Goal: Information Seeking & Learning: Learn about a topic

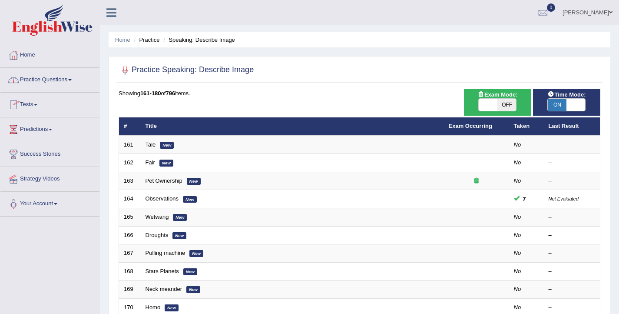
click at [35, 103] on link "Tests" at bounding box center [49, 104] width 99 height 22
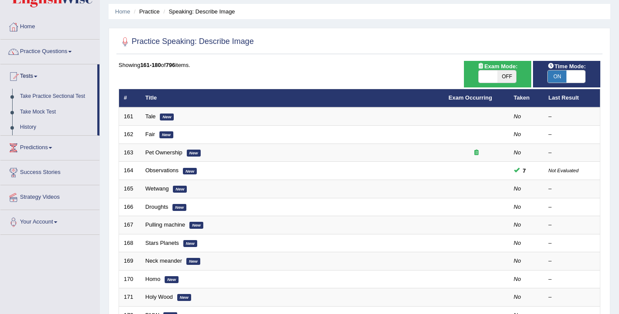
scroll to position [37, 0]
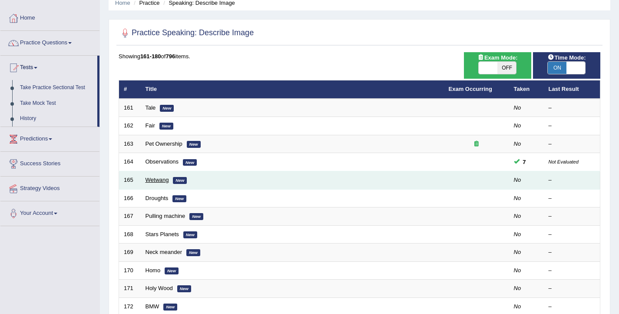
click at [150, 181] on link "Wetwang" at bounding box center [157, 179] width 23 height 7
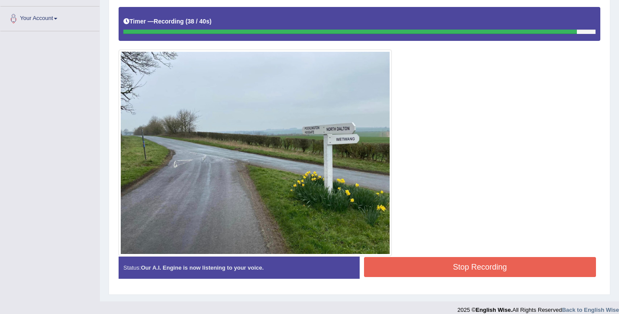
scroll to position [187, 0]
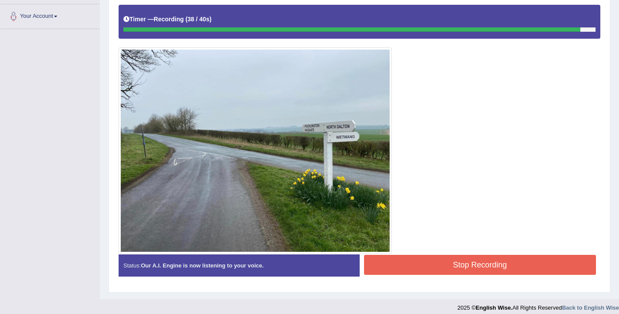
click at [468, 270] on button "Stop Recording" at bounding box center [480, 265] width 232 height 20
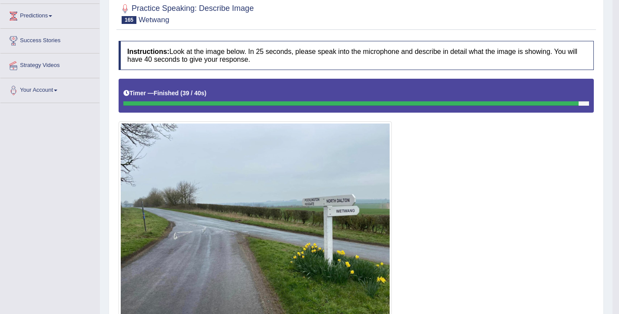
scroll to position [0, 0]
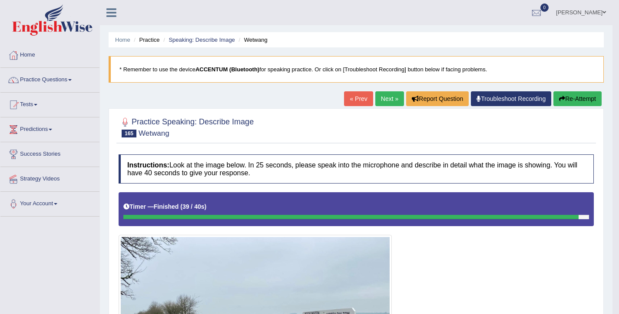
click at [573, 104] on button "Re-Attempt" at bounding box center [578, 98] width 48 height 15
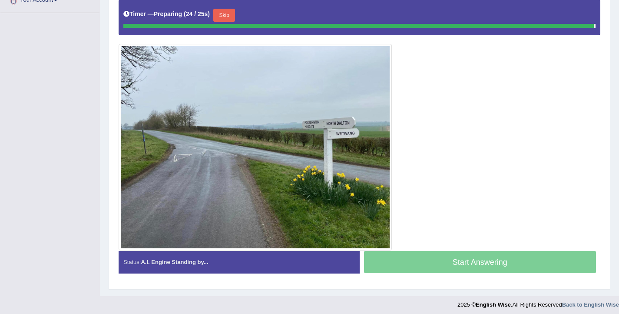
scroll to position [199, 0]
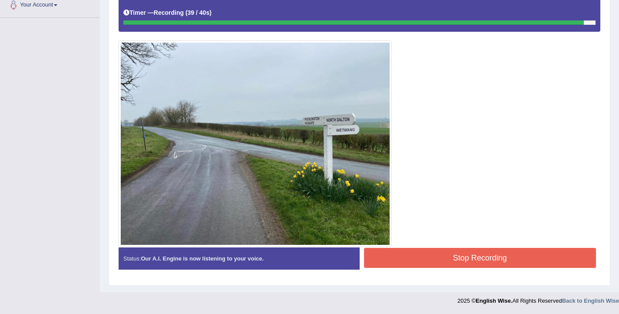
click at [444, 251] on button "Stop Recording" at bounding box center [480, 258] width 232 height 20
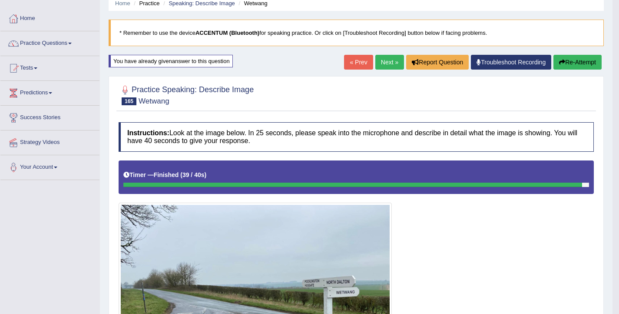
scroll to position [0, 0]
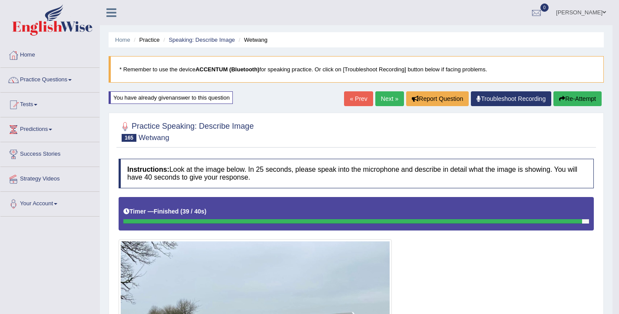
click at [594, 13] on link "Ellie" at bounding box center [581, 11] width 63 height 23
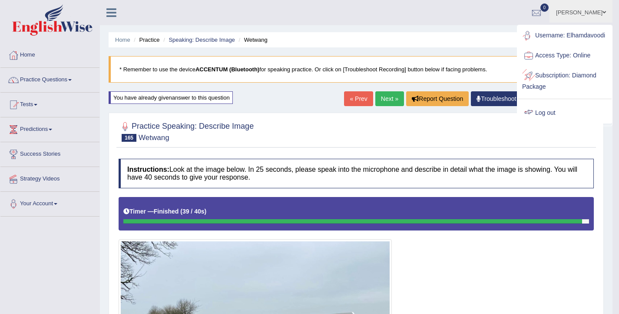
click at [541, 120] on link "Log out" at bounding box center [565, 113] width 94 height 20
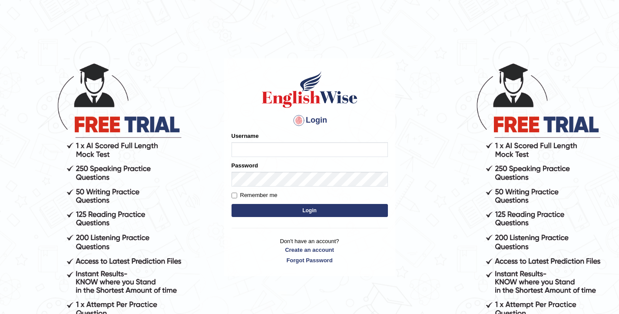
type input "elhamdavoodi"
click at [328, 208] on button "Login" at bounding box center [310, 210] width 156 height 13
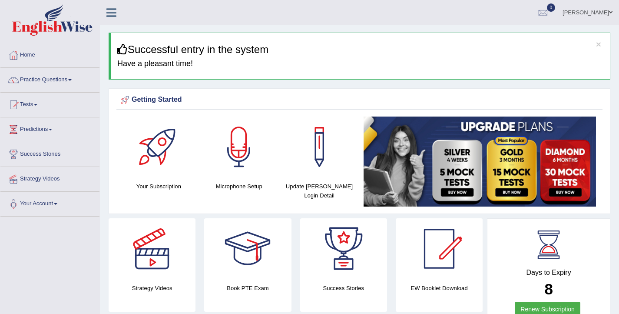
click at [363, 21] on ul "Ellie Toggle navigation Username: Elhamdavoodi Access Type: Online Subscription…" at bounding box center [438, 12] width 364 height 25
click at [24, 79] on link "Practice Questions" at bounding box center [49, 79] width 99 height 22
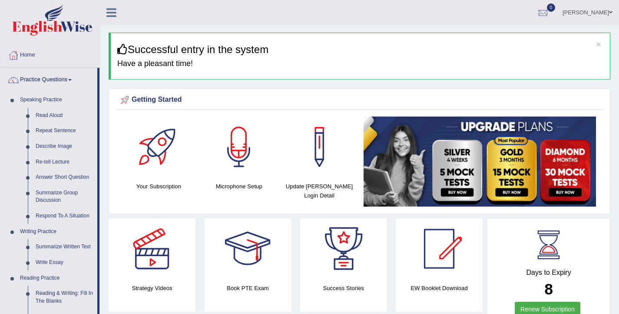
click at [59, 148] on link "Describe Image" at bounding box center [65, 147] width 66 height 16
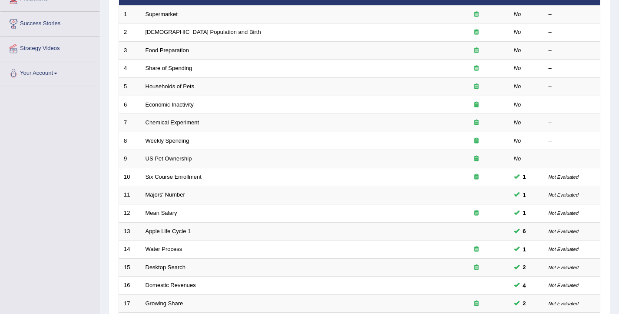
scroll to position [262, 0]
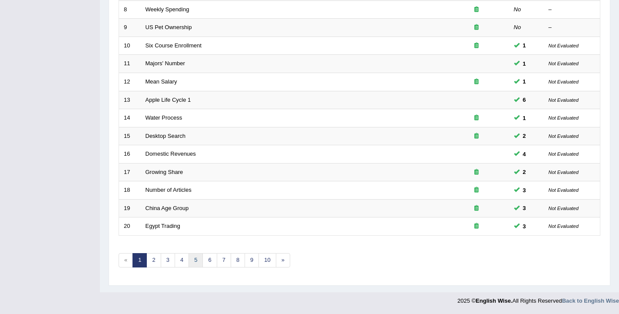
click at [200, 263] on link "5" at bounding box center [196, 260] width 14 height 14
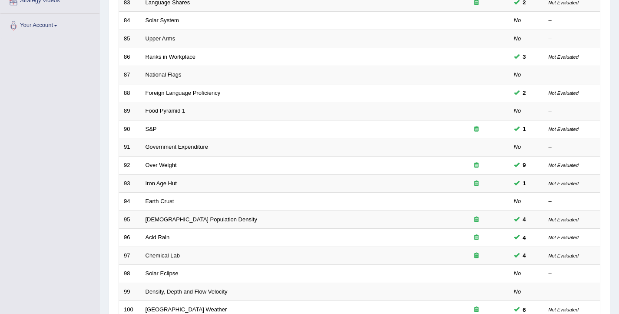
scroll to position [262, 0]
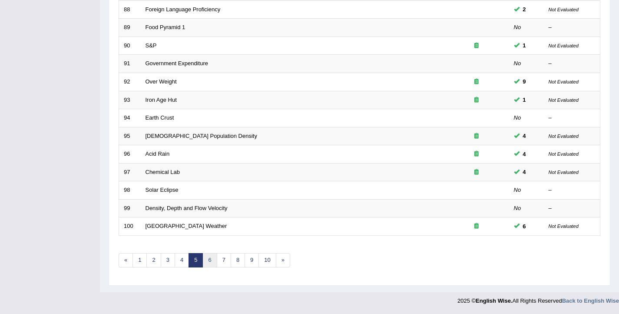
click at [205, 261] on link "6" at bounding box center [209, 260] width 14 height 14
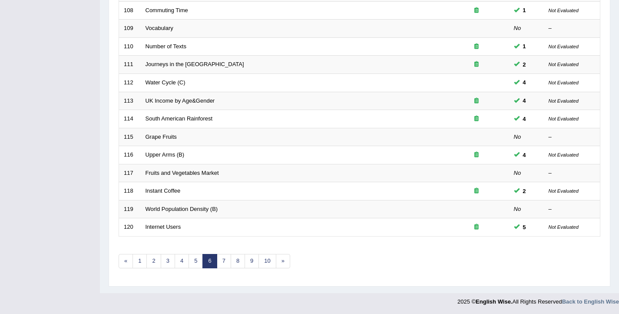
scroll to position [262, 0]
click at [221, 262] on link "7" at bounding box center [224, 260] width 14 height 14
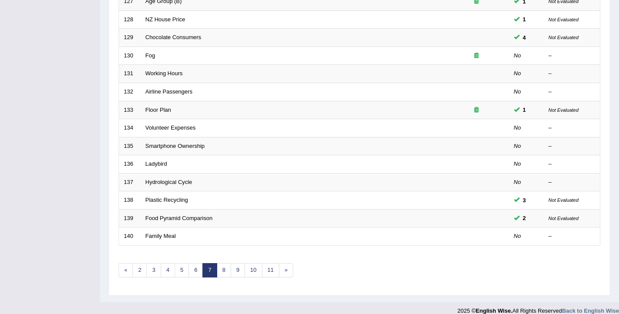
scroll to position [262, 0]
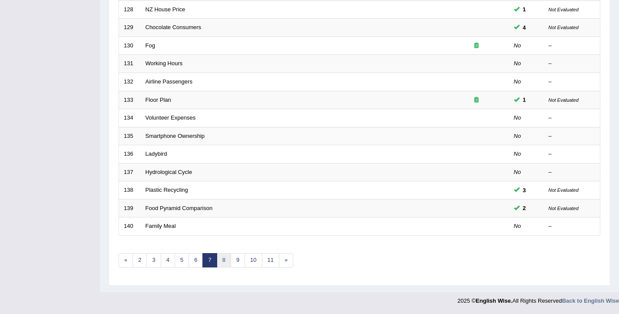
click at [225, 260] on link "8" at bounding box center [224, 260] width 14 height 14
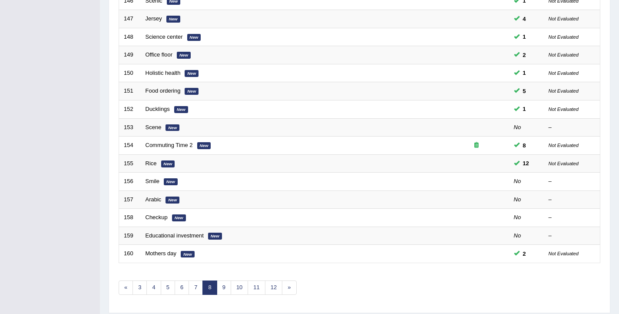
scroll to position [262, 0]
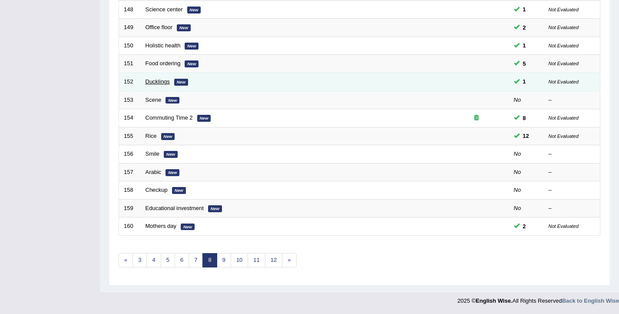
click at [155, 82] on link "Ducklings" at bounding box center [158, 81] width 24 height 7
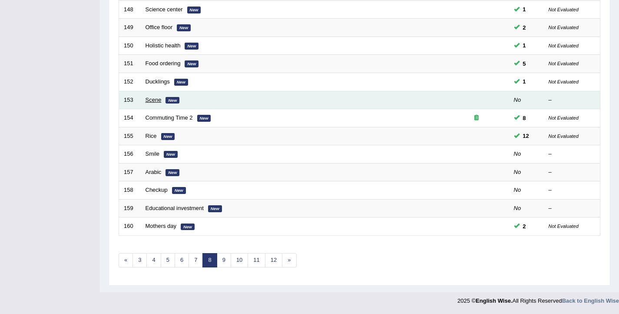
click at [151, 101] on link "Scene" at bounding box center [154, 99] width 16 height 7
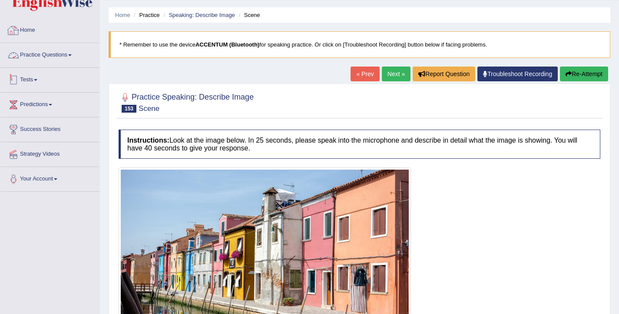
scroll to position [133, 0]
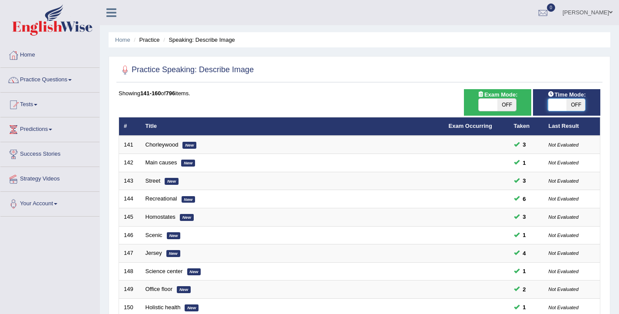
click at [556, 103] on span at bounding box center [557, 105] width 19 height 12
click at [555, 105] on span at bounding box center [557, 105] width 19 height 12
checkbox input "true"
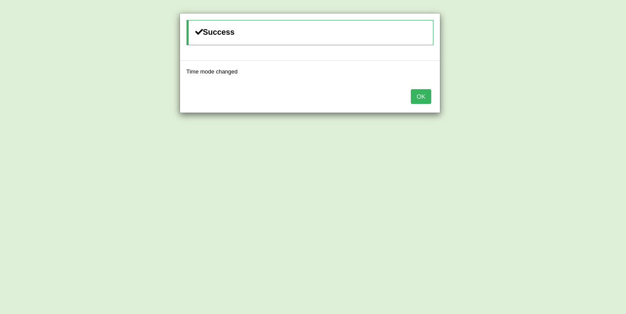
click at [422, 101] on button "OK" at bounding box center [421, 96] width 20 height 15
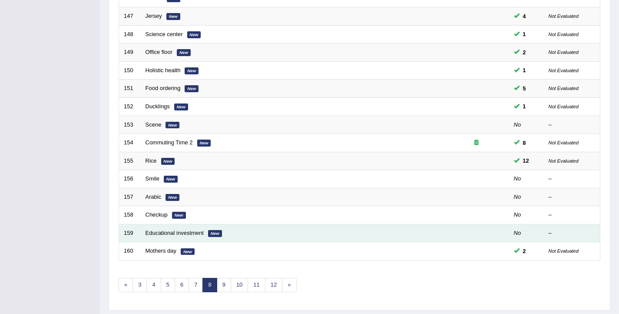
scroll to position [237, 0]
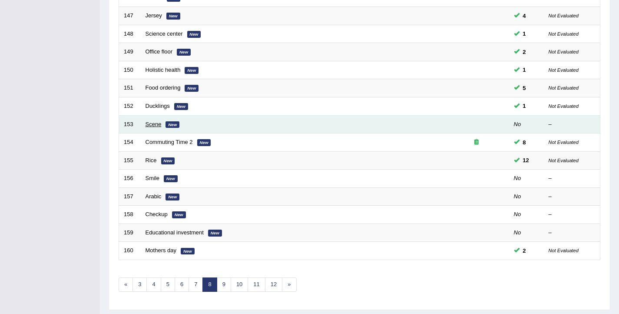
click at [147, 126] on link "Scene" at bounding box center [154, 124] width 16 height 7
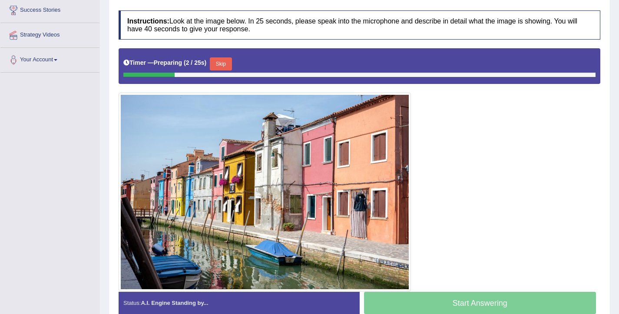
scroll to position [142, 0]
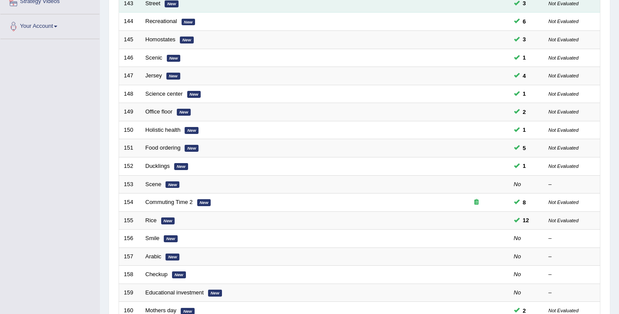
scroll to position [262, 0]
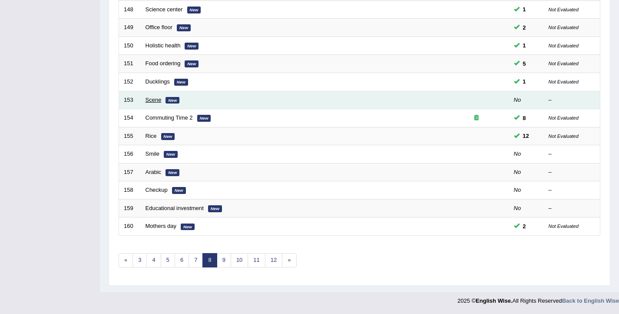
click at [148, 100] on link "Scene" at bounding box center [154, 99] width 16 height 7
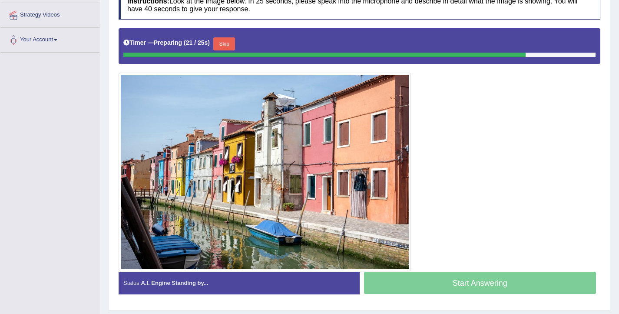
scroll to position [164, 0]
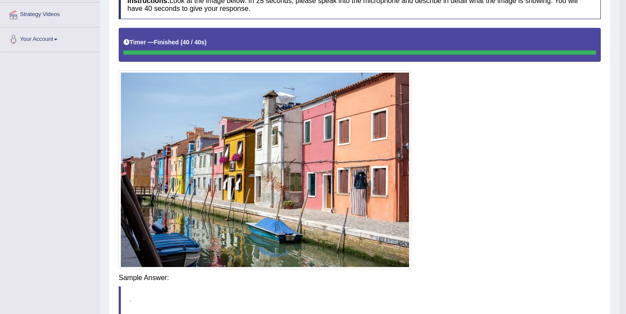
click at [456, 282] on div "Instructions: Look at the image below. In 25 seconds, please speak into the mic…" at bounding box center [359, 179] width 486 height 386
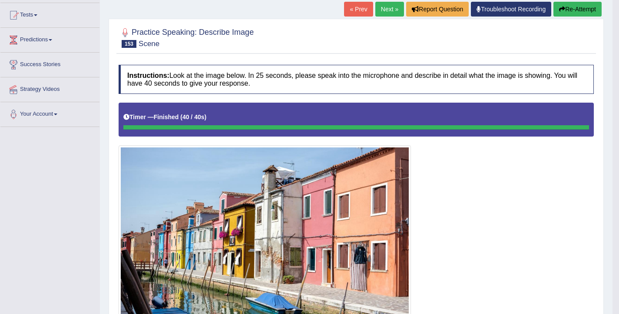
scroll to position [89, 0]
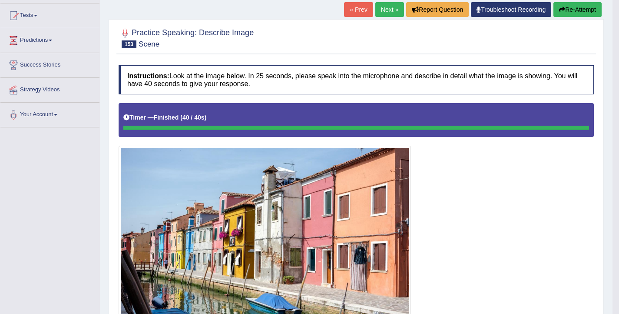
click at [577, 11] on button "Re-Attempt" at bounding box center [578, 9] width 48 height 15
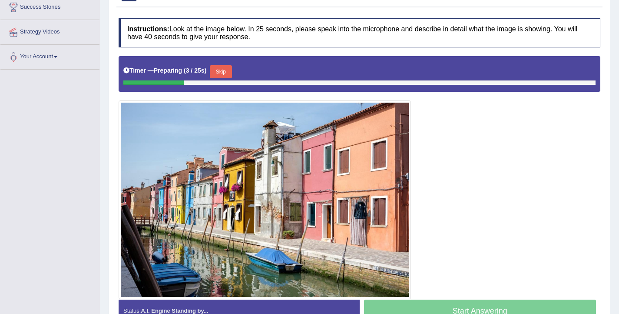
scroll to position [157, 0]
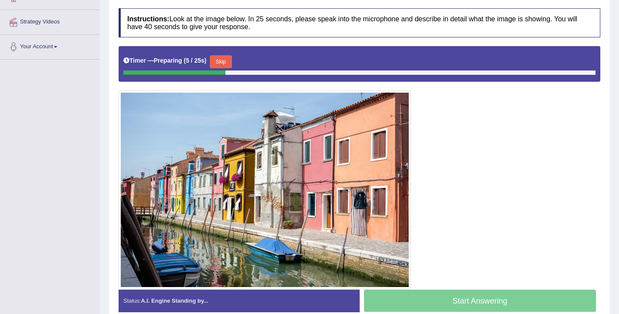
click at [221, 58] on button "Skip" at bounding box center [221, 61] width 22 height 13
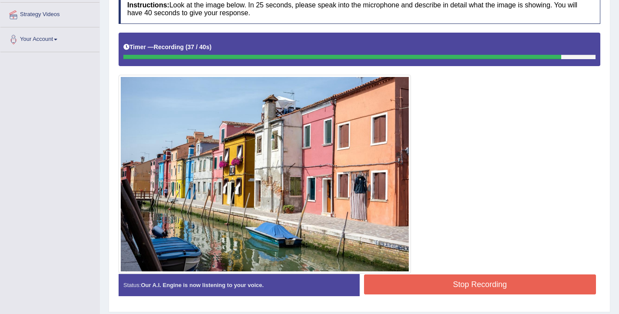
scroll to position [166, 0]
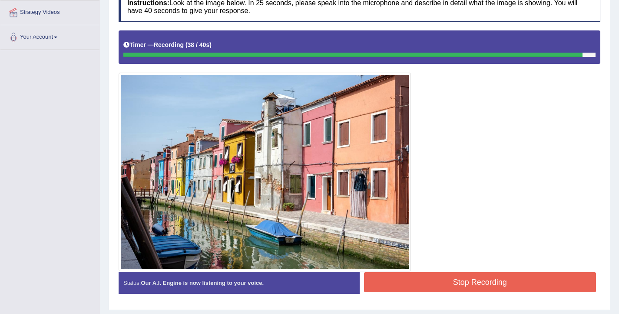
click at [477, 286] on button "Stop Recording" at bounding box center [480, 282] width 232 height 20
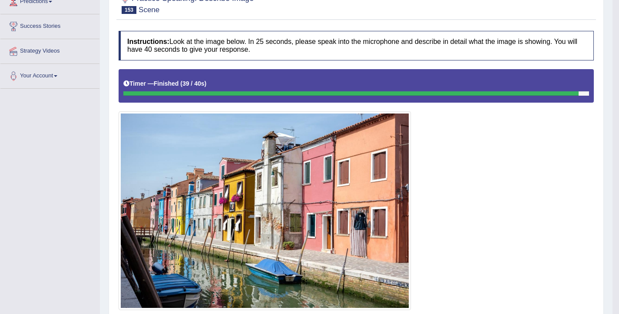
scroll to position [81, 0]
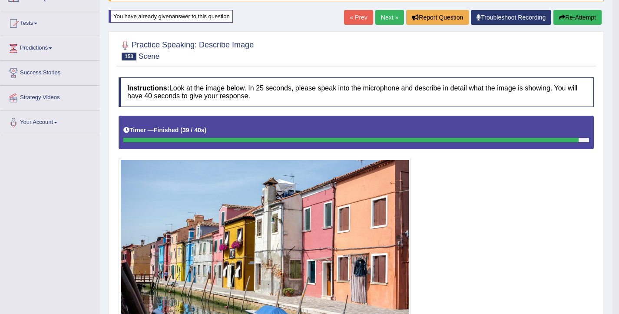
click at [390, 16] on link "Next »" at bounding box center [389, 17] width 29 height 15
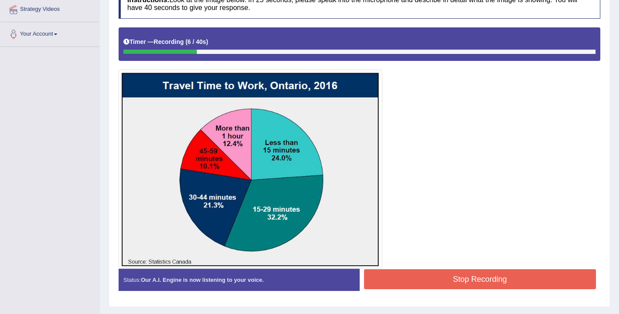
scroll to position [184, 0]
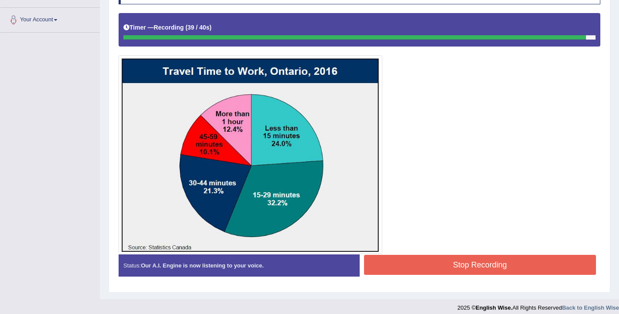
click at [448, 263] on button "Stop Recording" at bounding box center [480, 265] width 232 height 20
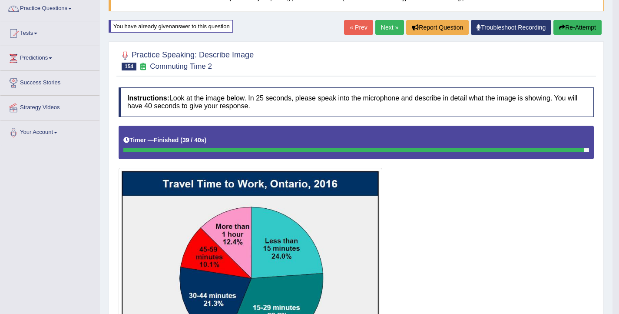
scroll to position [0, 0]
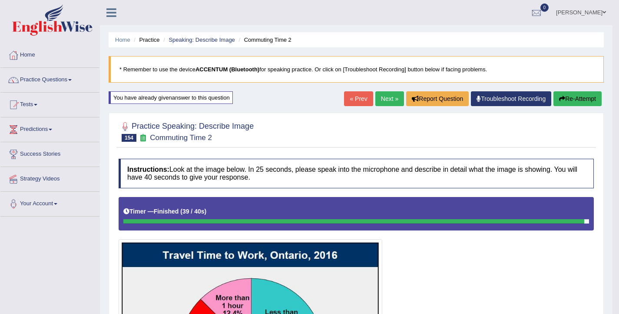
click at [378, 97] on link "Next »" at bounding box center [389, 98] width 29 height 15
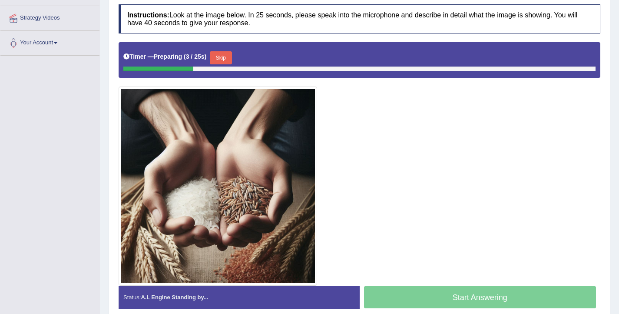
scroll to position [161, 0]
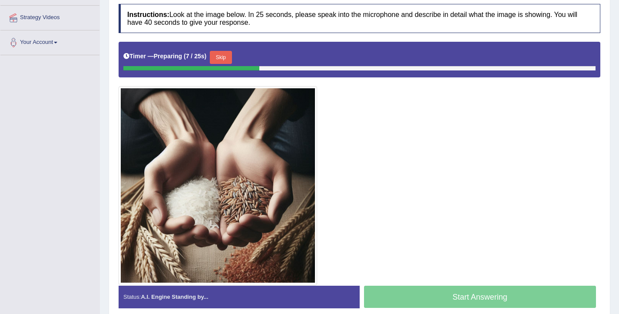
drag, startPoint x: 221, startPoint y: 60, endPoint x: 226, endPoint y: 66, distance: 8.0
click at [221, 60] on button "Skip" at bounding box center [221, 57] width 22 height 13
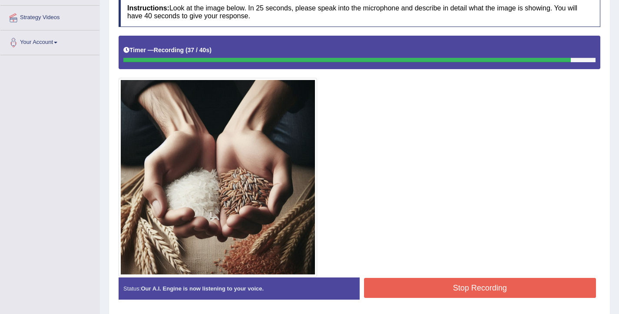
click at [483, 283] on button "Stop Recording" at bounding box center [480, 288] width 232 height 20
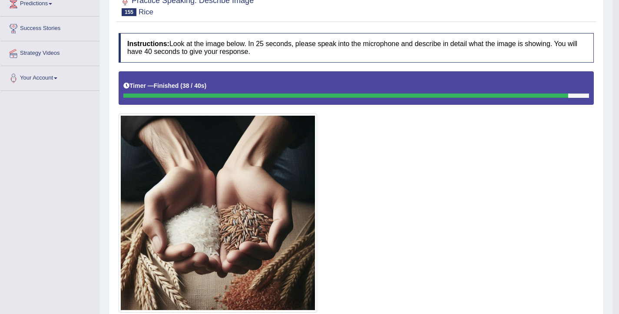
scroll to position [89, 0]
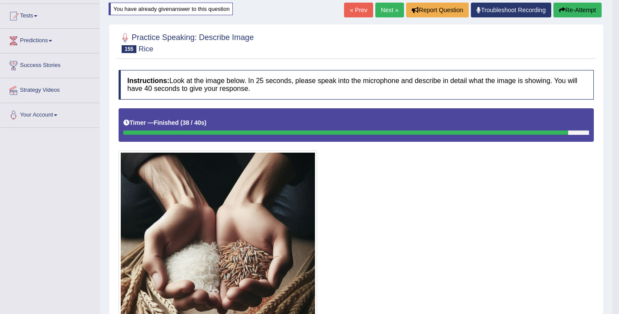
click at [559, 9] on icon "button" at bounding box center [562, 10] width 6 height 6
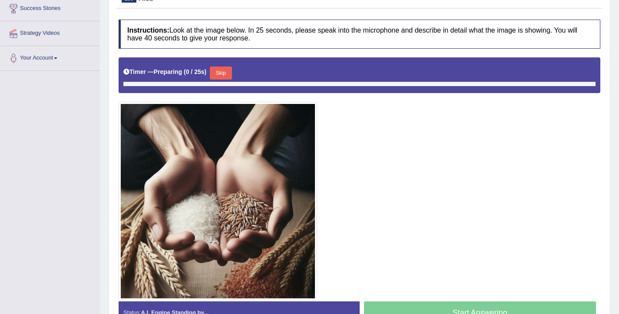
scroll to position [169, 0]
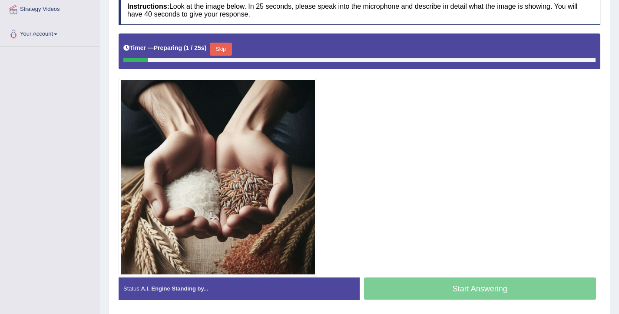
click at [225, 53] on button "Skip" at bounding box center [221, 49] width 22 height 13
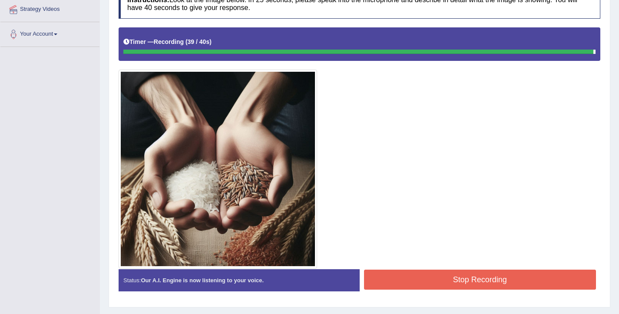
click at [453, 279] on button "Stop Recording" at bounding box center [480, 279] width 232 height 20
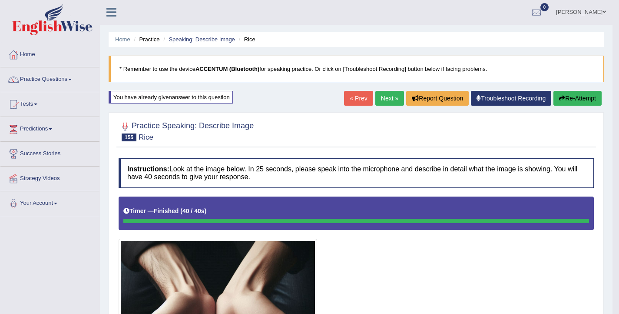
scroll to position [0, 0]
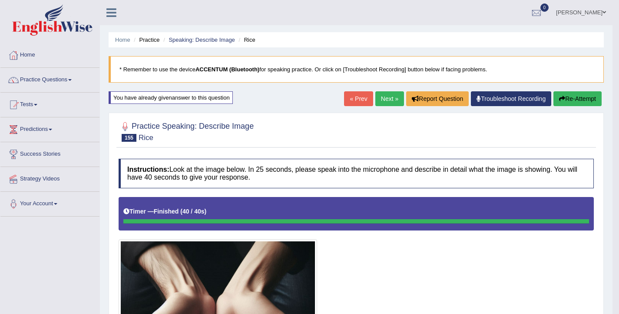
click at [580, 99] on button "Re-Attempt" at bounding box center [578, 98] width 48 height 15
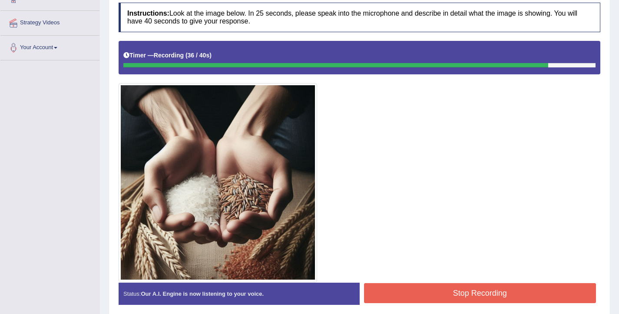
scroll to position [156, 0]
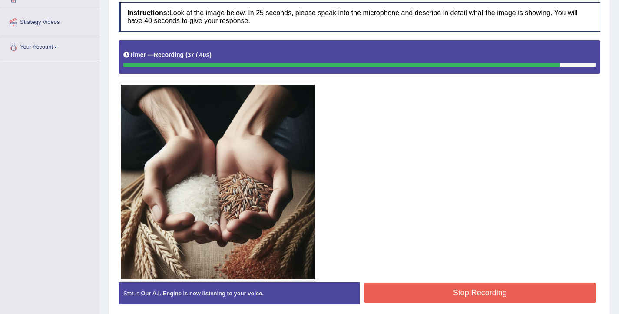
click at [428, 295] on button "Stop Recording" at bounding box center [480, 292] width 232 height 20
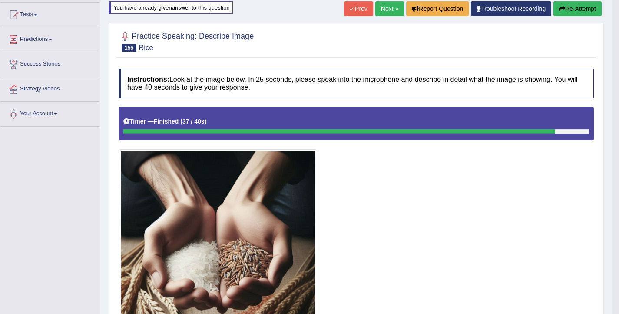
scroll to position [75, 0]
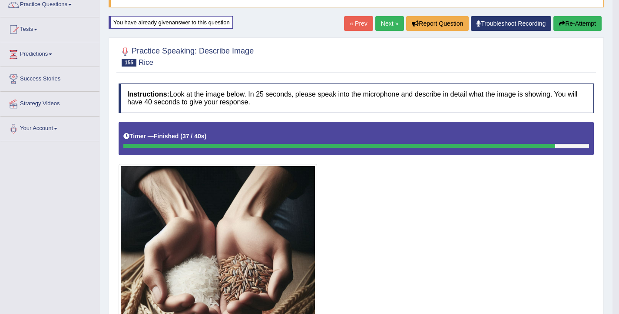
click at [385, 27] on link "Next »" at bounding box center [389, 23] width 29 height 15
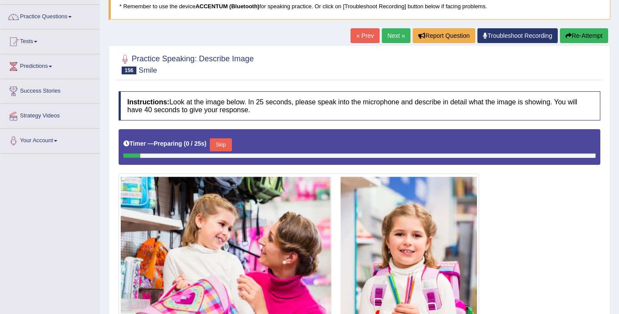
scroll to position [171, 0]
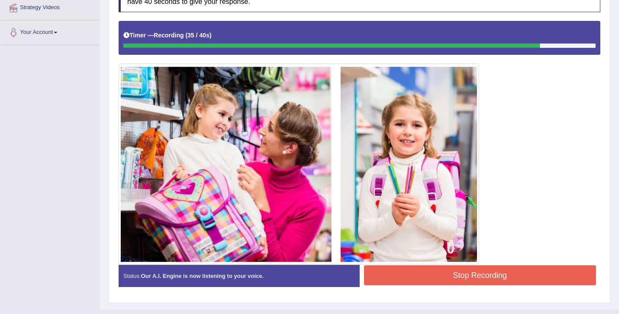
click at [447, 272] on button "Stop Recording" at bounding box center [480, 275] width 232 height 20
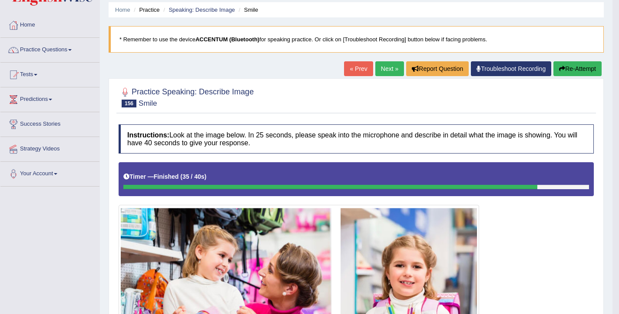
scroll to position [30, 0]
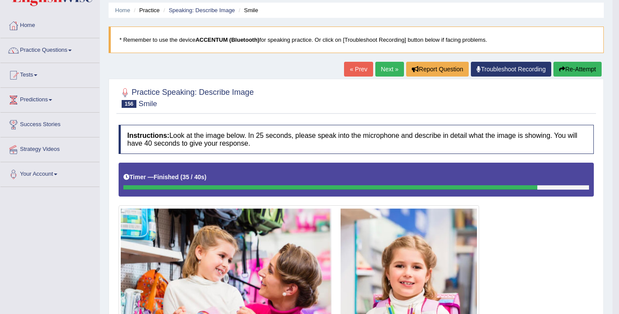
click at [377, 74] on link "Next »" at bounding box center [389, 69] width 29 height 15
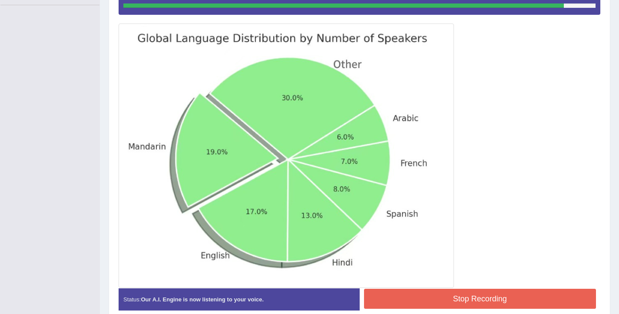
scroll to position [212, 0]
click at [465, 298] on button "Stop Recording" at bounding box center [480, 298] width 232 height 20
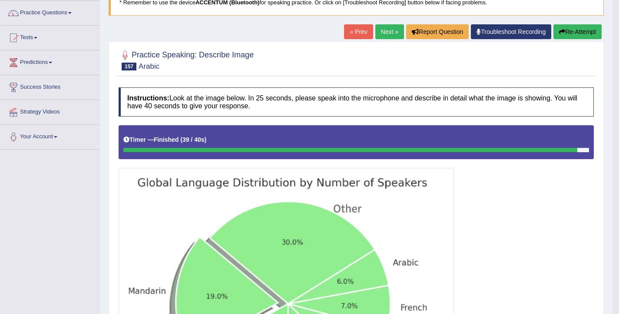
scroll to position [0, 0]
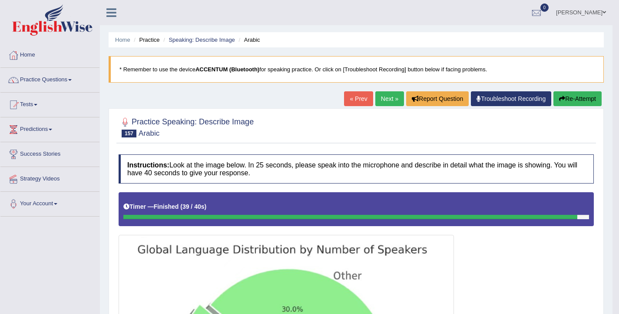
click at [570, 96] on button "Re-Attempt" at bounding box center [578, 98] width 48 height 15
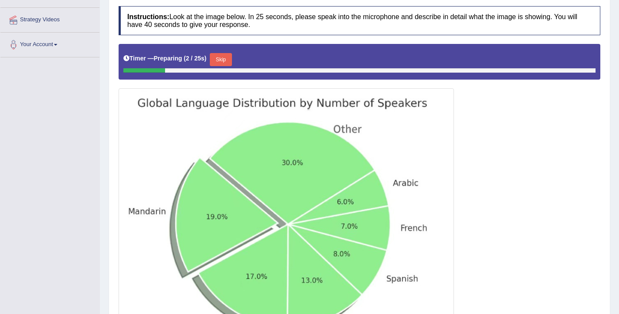
scroll to position [124, 0]
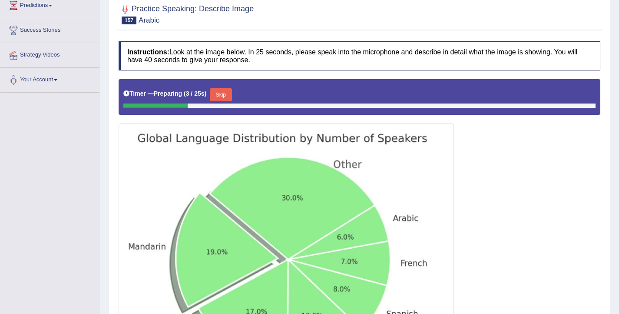
click at [231, 93] on button "Skip" at bounding box center [221, 94] width 22 height 13
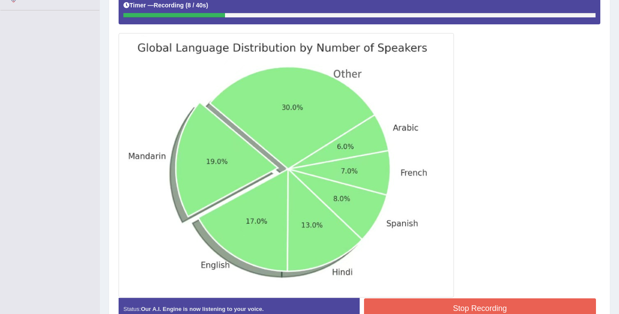
scroll to position [220, 0]
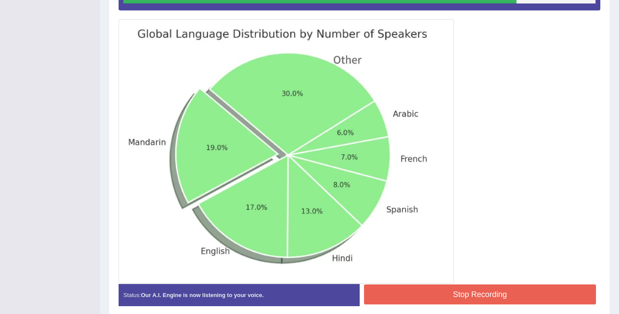
click at [464, 300] on button "Stop Recording" at bounding box center [480, 294] width 232 height 20
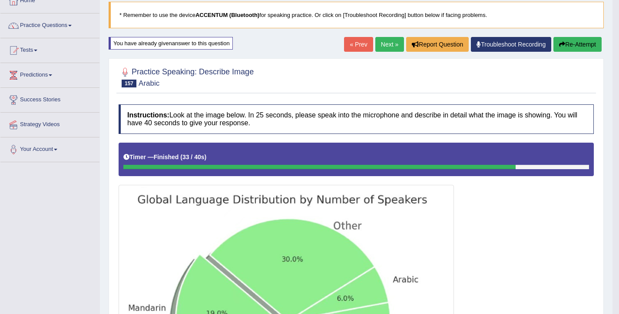
scroll to position [54, 0]
click at [564, 47] on button "Re-Attempt" at bounding box center [578, 44] width 48 height 15
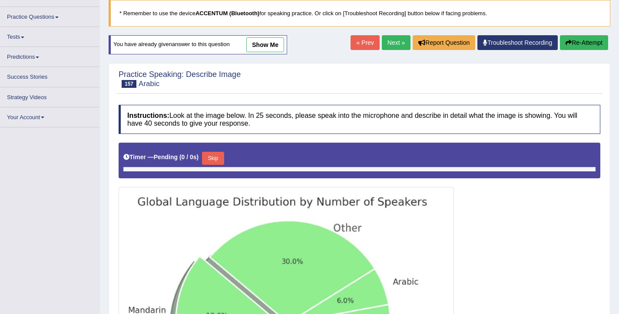
scroll to position [54, 0]
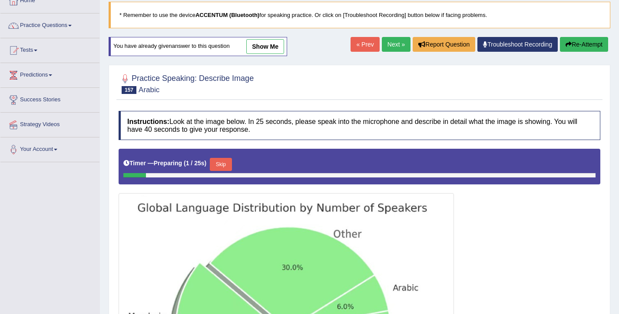
click at [227, 164] on button "Skip" at bounding box center [221, 164] width 22 height 13
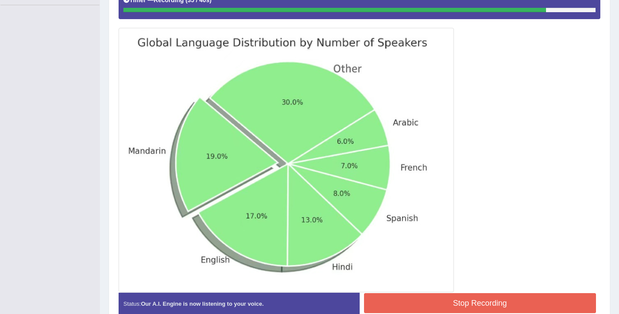
scroll to position [213, 0]
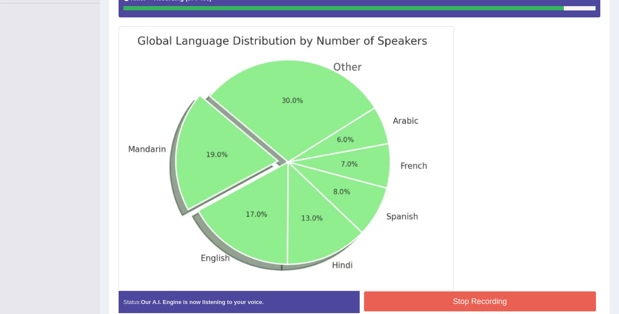
click at [448, 306] on button "Stop Recording" at bounding box center [480, 301] width 232 height 20
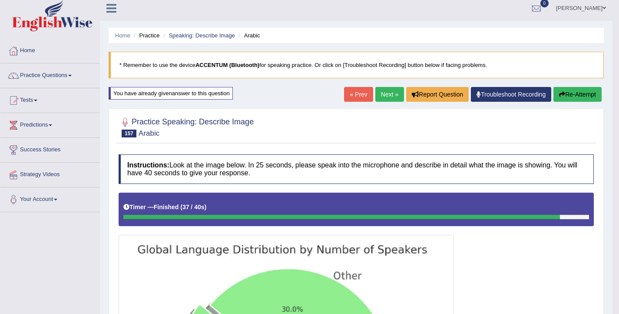
scroll to position [0, 0]
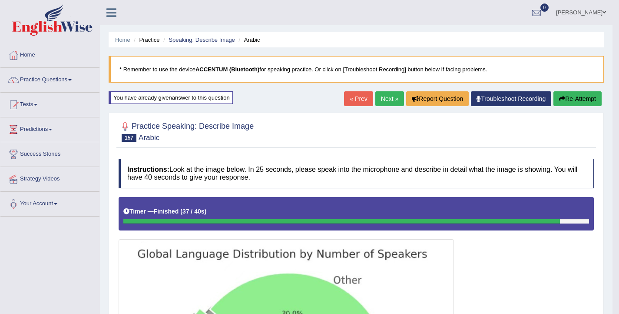
click at [388, 99] on link "Next »" at bounding box center [389, 98] width 29 height 15
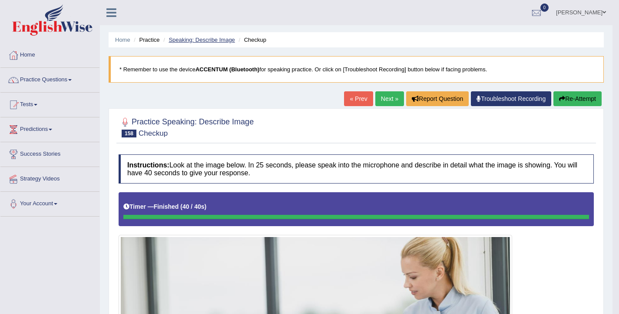
click at [202, 37] on link "Speaking: Describe Image" at bounding box center [202, 39] width 66 height 7
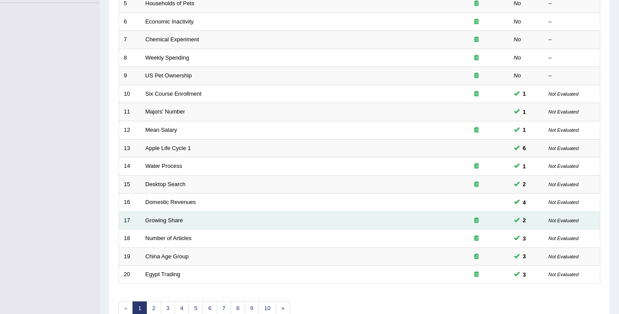
scroll to position [262, 0]
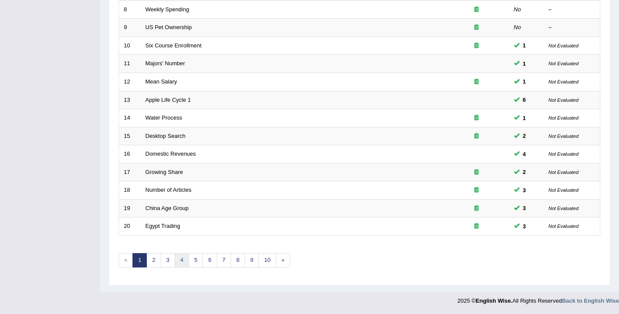
click at [179, 263] on link "4" at bounding box center [182, 260] width 14 height 14
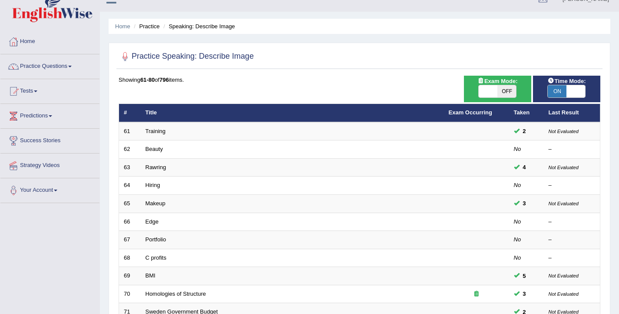
scroll to position [262, 0]
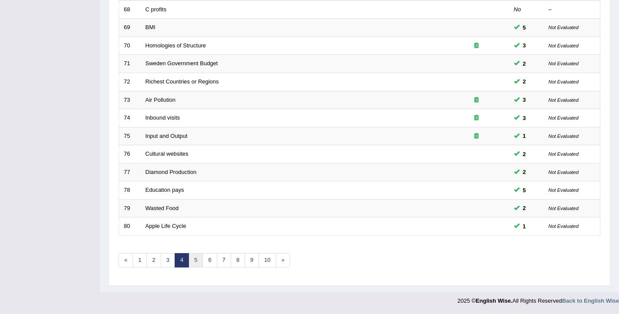
click at [198, 260] on link "5" at bounding box center [196, 260] width 14 height 14
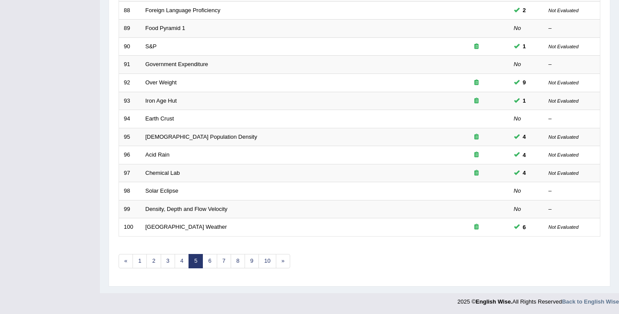
scroll to position [262, 0]
click at [203, 259] on link "6" at bounding box center [209, 260] width 14 height 14
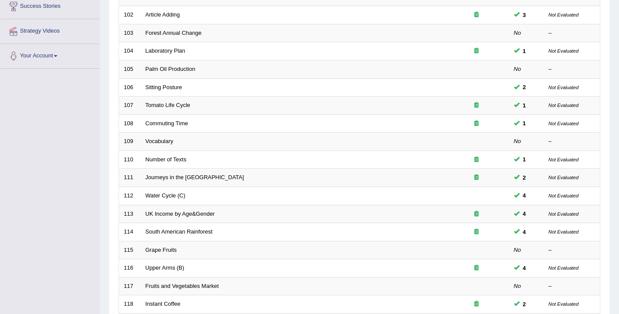
scroll to position [262, 0]
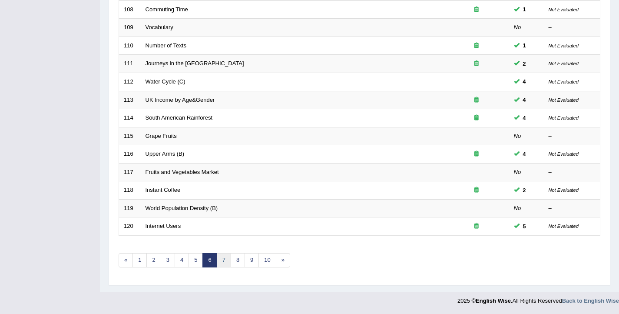
click at [218, 259] on link "7" at bounding box center [224, 260] width 14 height 14
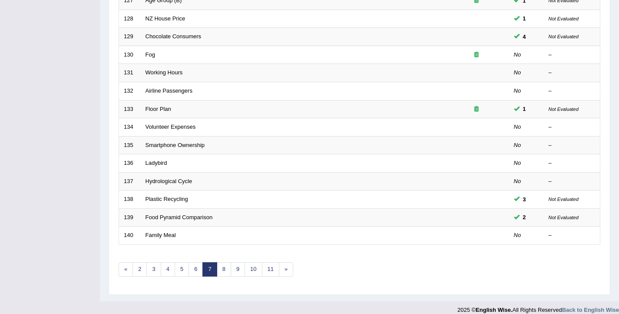
scroll to position [262, 0]
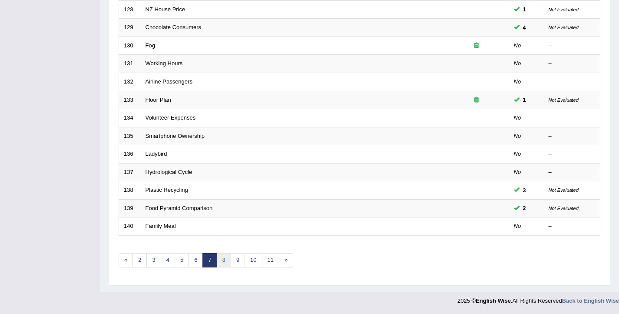
click at [222, 258] on link "8" at bounding box center [224, 260] width 14 height 14
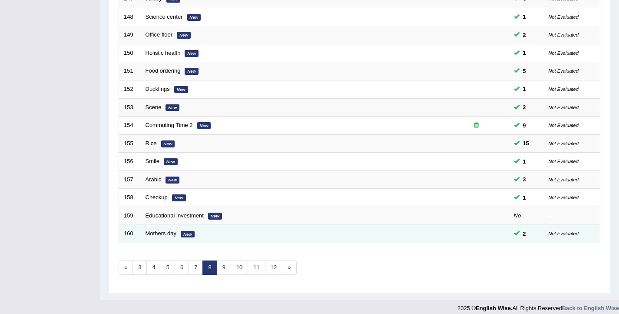
scroll to position [262, 0]
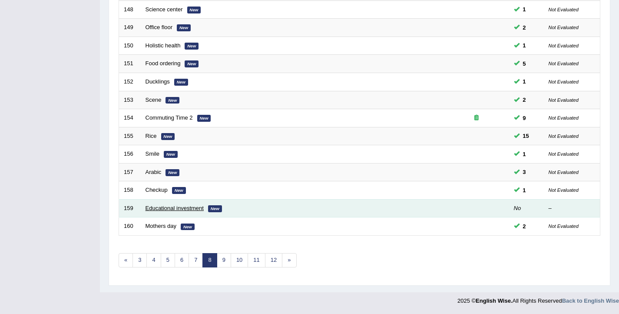
click at [159, 208] on link "Educational investment" at bounding box center [175, 208] width 58 height 7
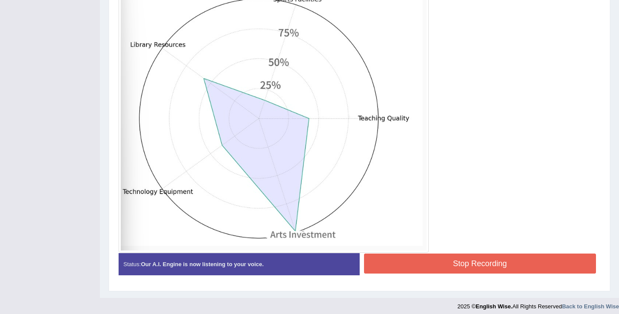
scroll to position [263, 0]
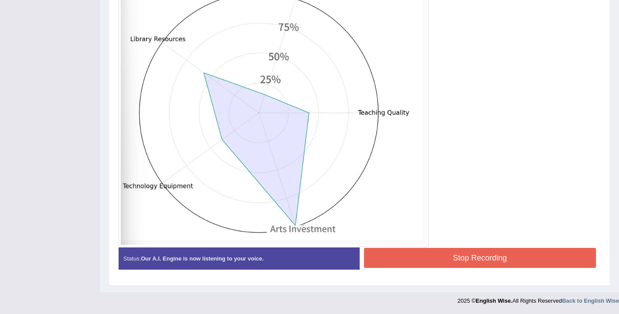
click at [417, 263] on button "Stop Recording" at bounding box center [480, 258] width 232 height 20
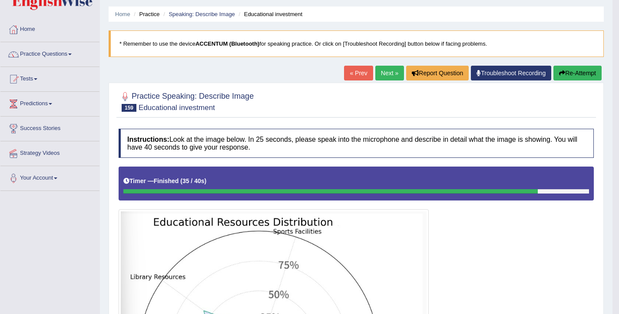
scroll to position [25, 0]
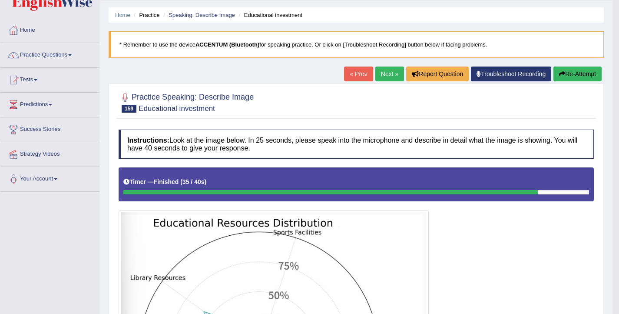
click at [574, 76] on button "Re-Attempt" at bounding box center [578, 73] width 48 height 15
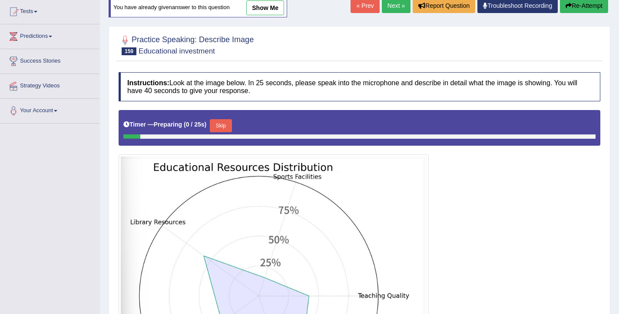
scroll to position [129, 0]
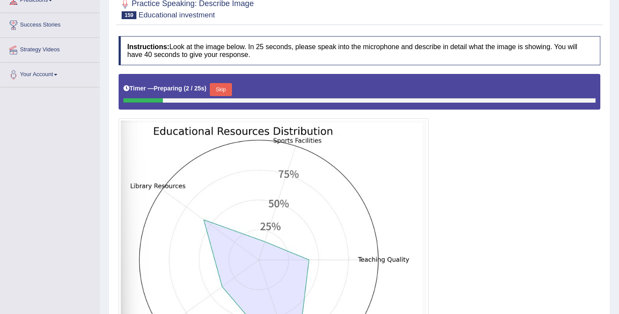
click at [221, 92] on button "Skip" at bounding box center [221, 89] width 22 height 13
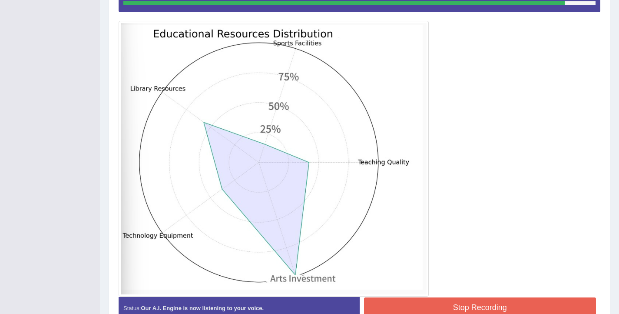
scroll to position [230, 0]
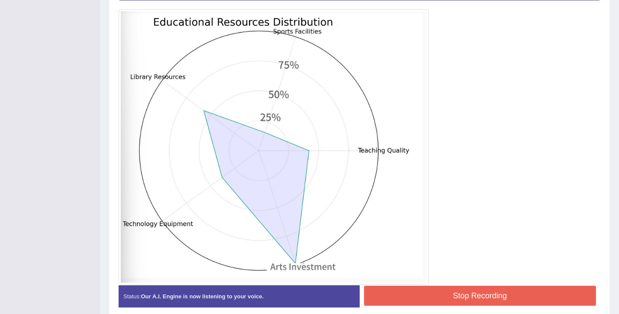
click at [461, 292] on button "Stop Recording" at bounding box center [480, 295] width 232 height 20
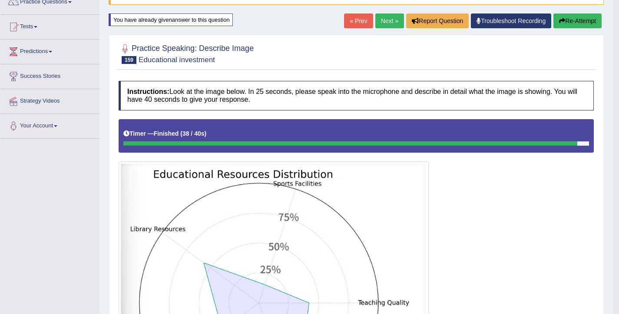
scroll to position [49, 0]
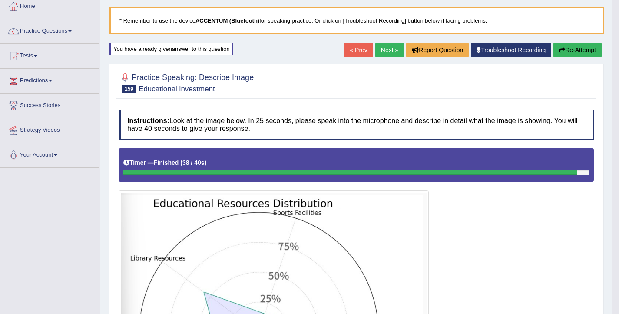
click at [561, 51] on icon "button" at bounding box center [562, 50] width 6 height 6
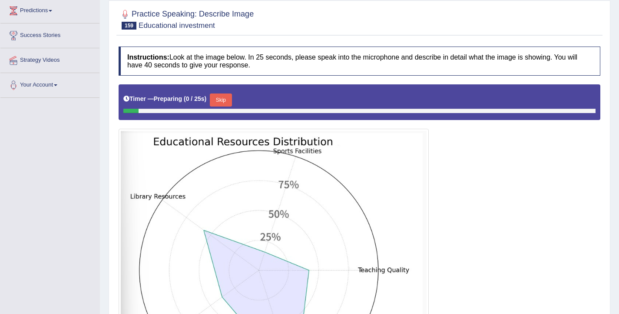
scroll to position [157, 0]
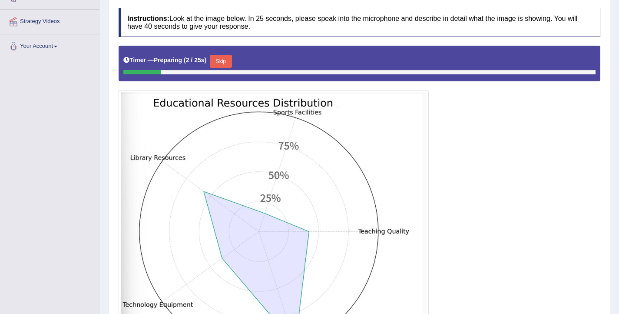
click at [225, 63] on button "Skip" at bounding box center [221, 61] width 22 height 13
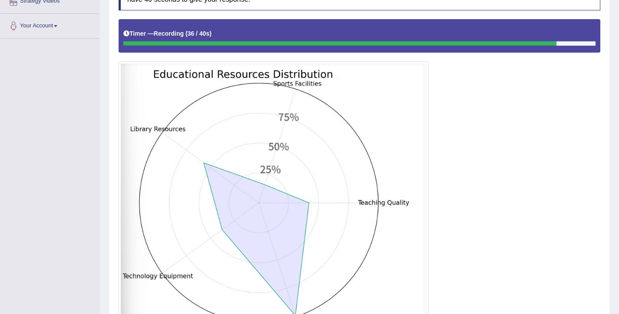
scroll to position [248, 0]
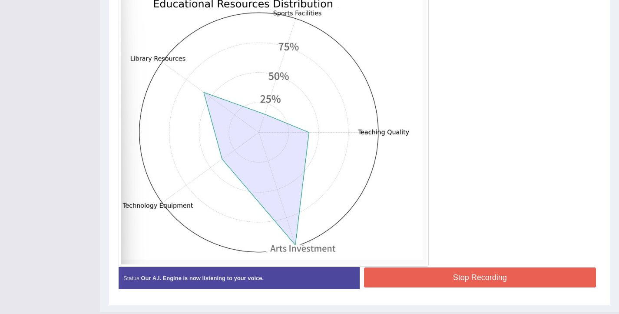
click at [474, 284] on button "Stop Recording" at bounding box center [480, 277] width 232 height 20
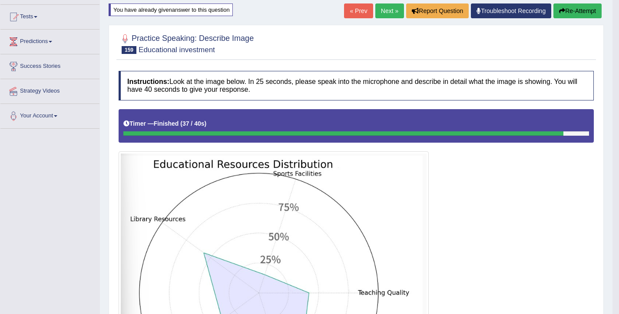
scroll to position [87, 0]
click at [382, 14] on link "Next »" at bounding box center [389, 11] width 29 height 15
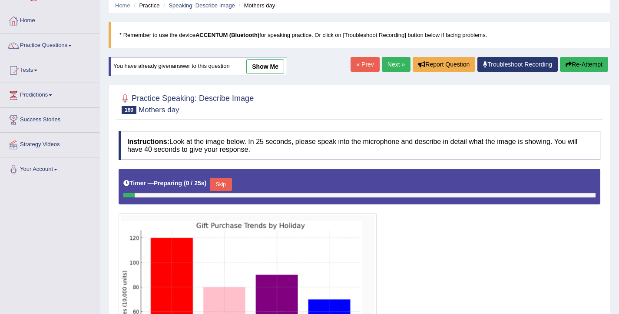
scroll to position [143, 0]
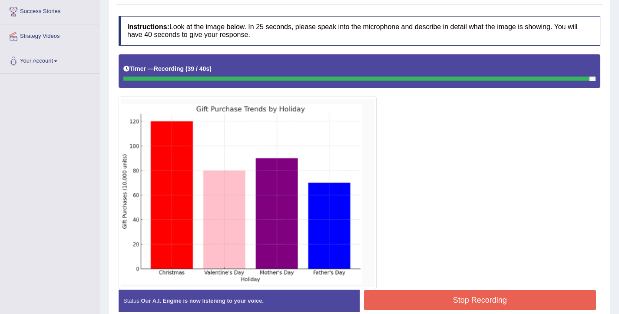
click at [450, 292] on button "Stop Recording" at bounding box center [480, 300] width 232 height 20
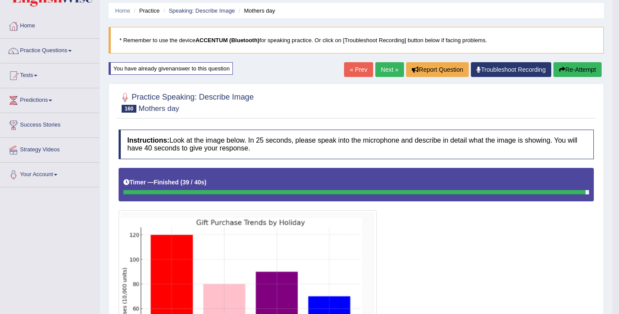
scroll to position [29, 0]
click at [376, 72] on link "Next »" at bounding box center [389, 69] width 29 height 15
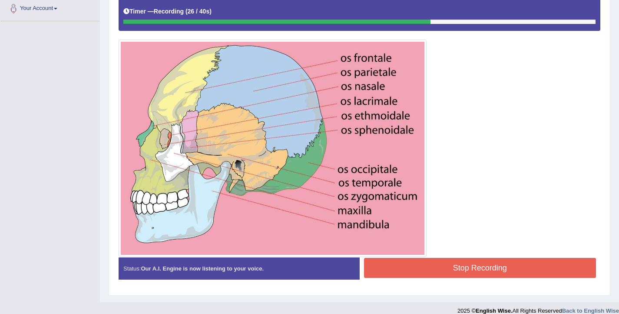
scroll to position [195, 0]
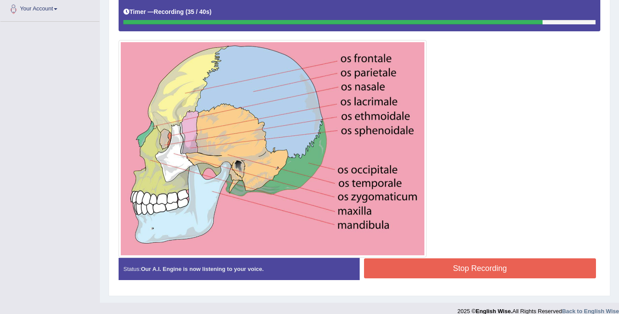
click at [481, 264] on button "Stop Recording" at bounding box center [480, 268] width 232 height 20
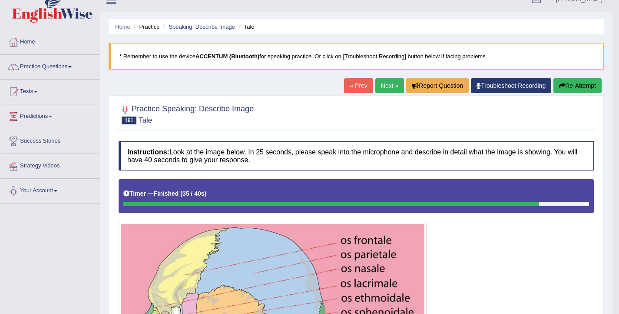
scroll to position [0, 0]
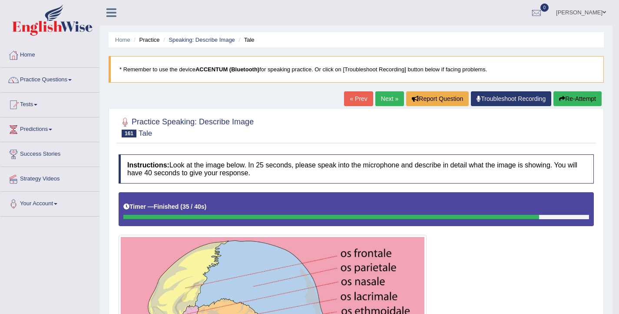
click at [564, 103] on button "Re-Attempt" at bounding box center [578, 98] width 48 height 15
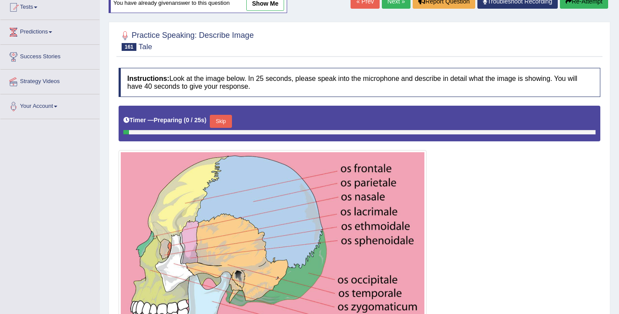
scroll to position [153, 0]
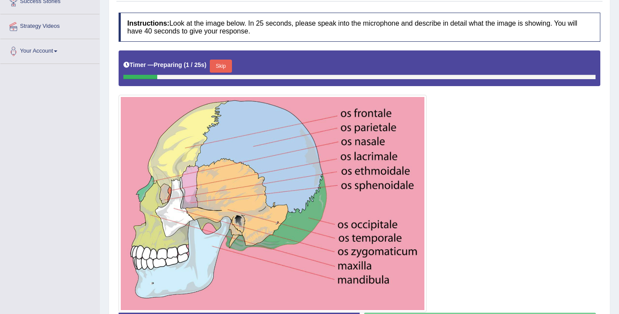
click at [219, 64] on button "Skip" at bounding box center [221, 66] width 22 height 13
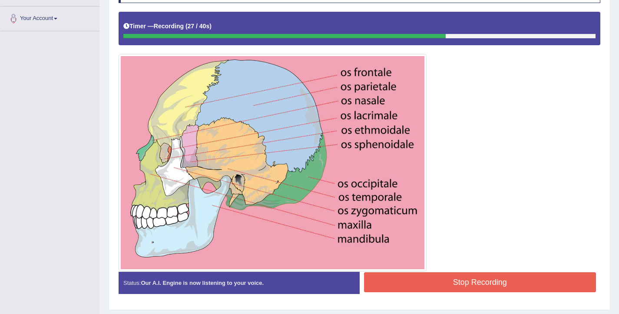
scroll to position [186, 0]
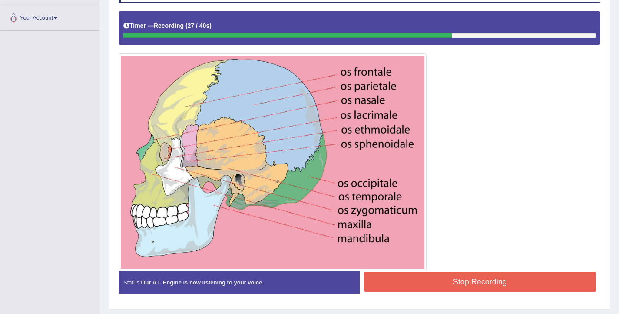
click at [455, 281] on button "Stop Recording" at bounding box center [480, 282] width 232 height 20
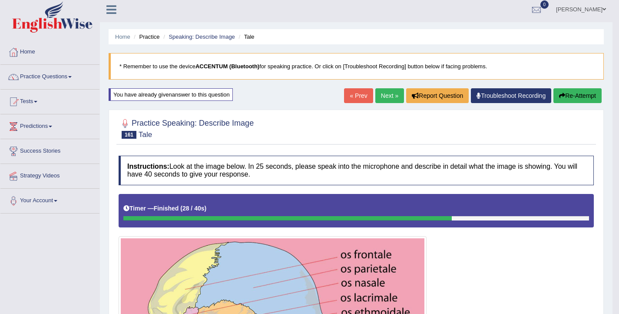
scroll to position [0, 0]
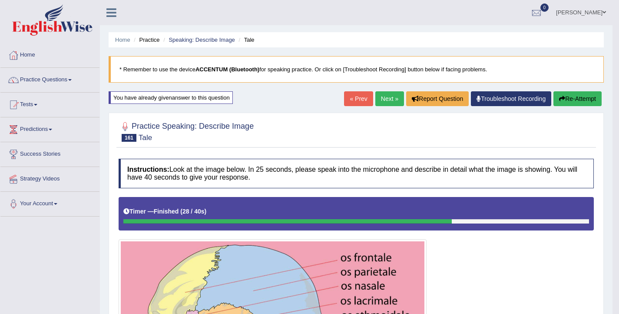
click at [559, 98] on icon "button" at bounding box center [562, 99] width 6 height 6
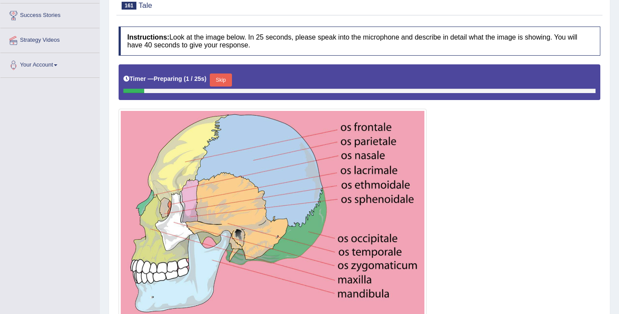
scroll to position [216, 0]
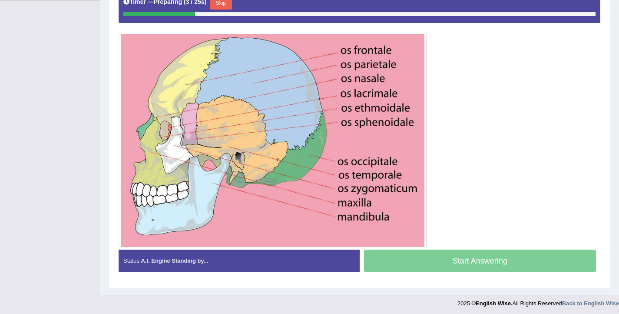
click at [226, 4] on button "Skip" at bounding box center [221, 3] width 22 height 13
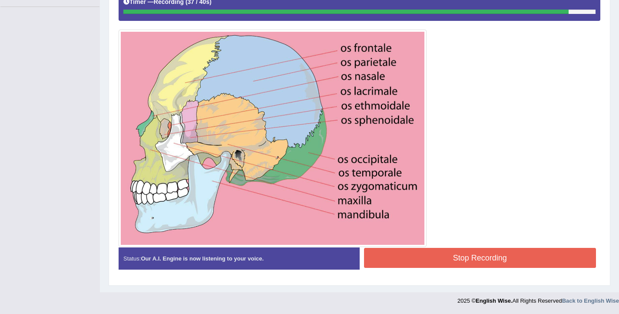
click at [461, 264] on button "Stop Recording" at bounding box center [480, 258] width 232 height 20
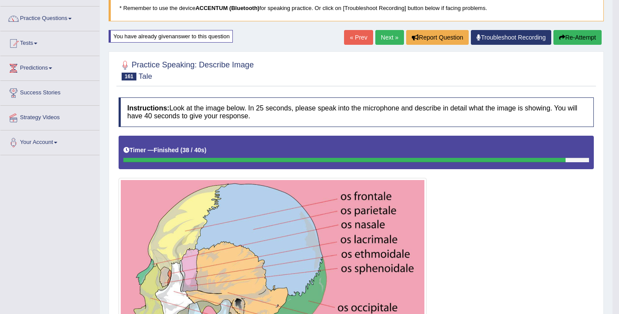
scroll to position [45, 0]
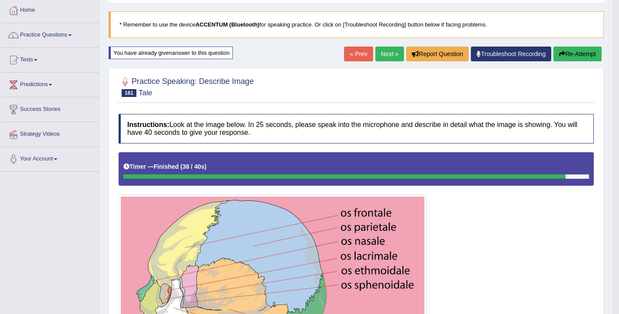
click at [587, 54] on button "Re-Attempt" at bounding box center [578, 53] width 48 height 15
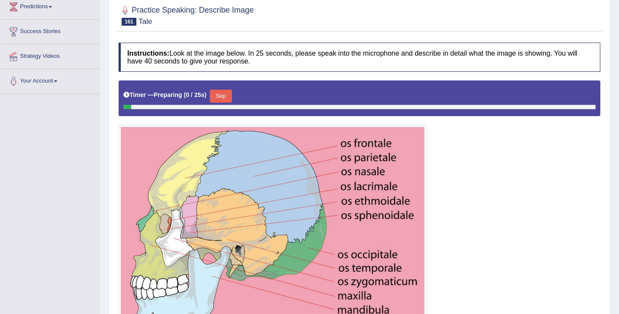
scroll to position [218, 0]
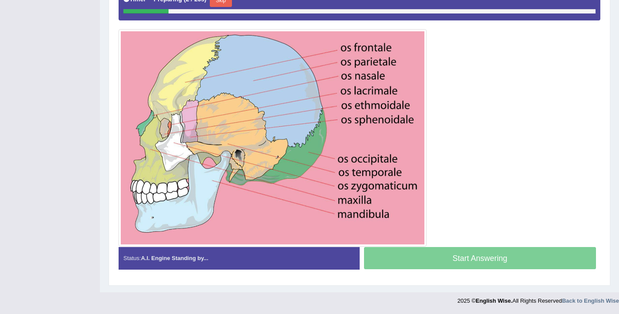
click at [223, 4] on button "Skip" at bounding box center [221, 0] width 22 height 13
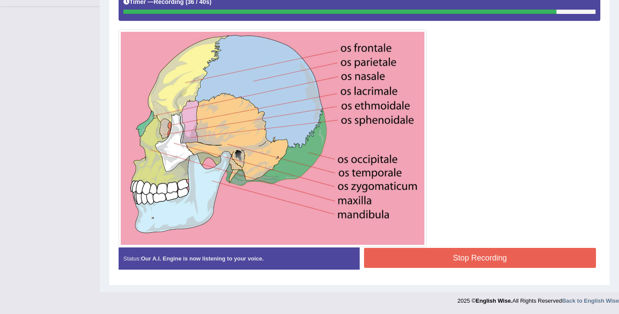
click at [452, 254] on button "Stop Recording" at bounding box center [480, 258] width 232 height 20
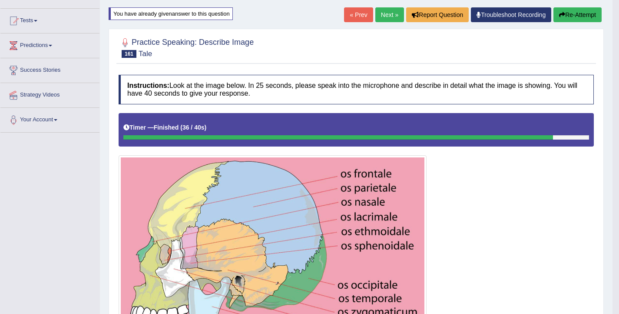
scroll to position [0, 0]
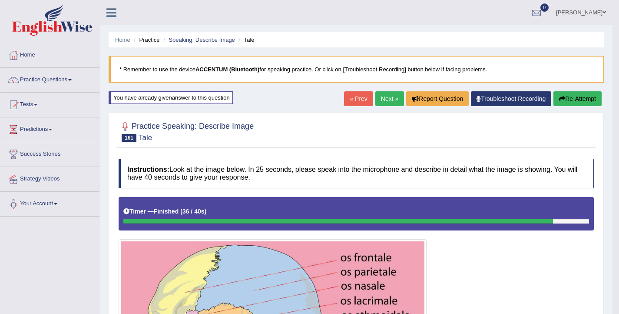
click at [559, 99] on icon "button" at bounding box center [562, 99] width 6 height 6
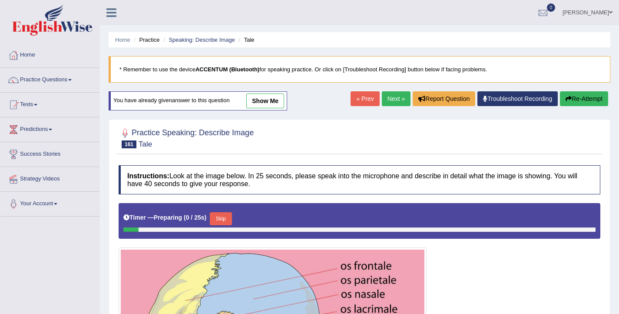
click at [221, 215] on button "Skip" at bounding box center [221, 218] width 22 height 13
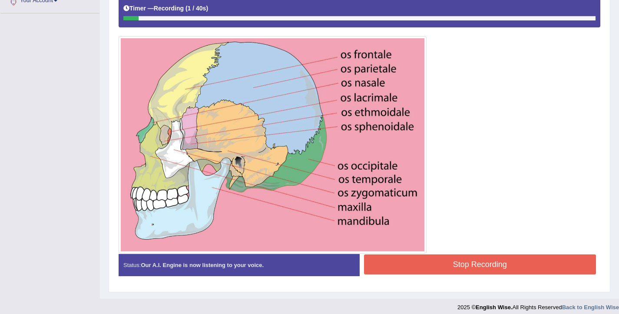
scroll to position [209, 0]
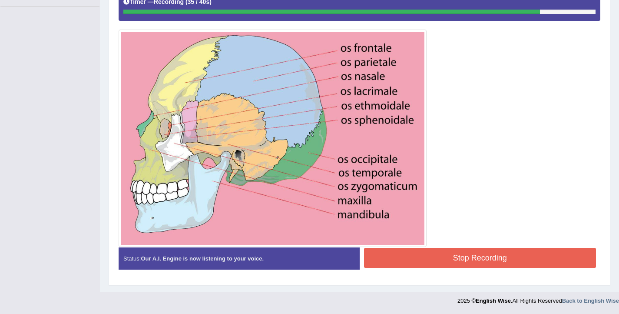
click at [448, 255] on button "Stop Recording" at bounding box center [480, 258] width 232 height 20
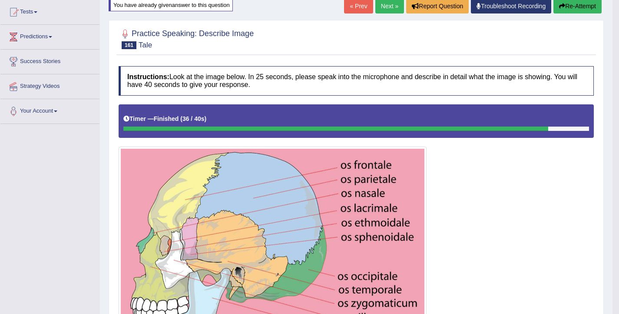
scroll to position [93, 0]
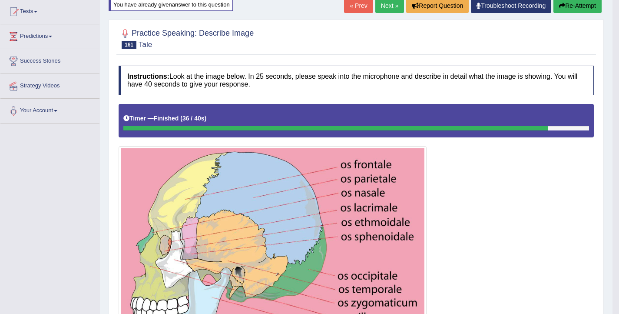
click at [382, 7] on link "Next »" at bounding box center [389, 5] width 29 height 15
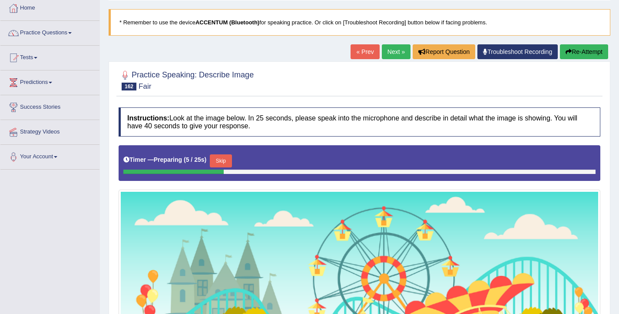
scroll to position [46, 0]
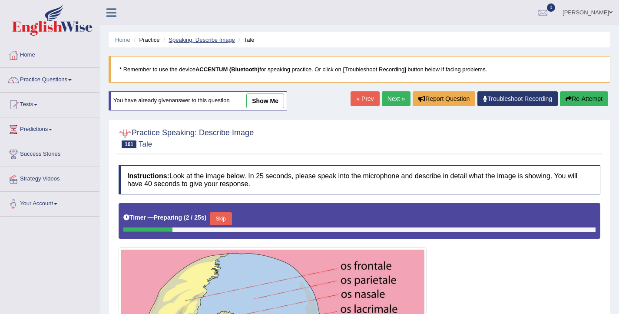
click at [189, 40] on link "Speaking: Describe Image" at bounding box center [202, 39] width 66 height 7
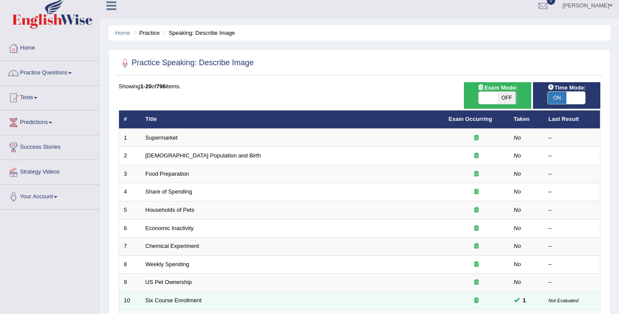
scroll to position [262, 0]
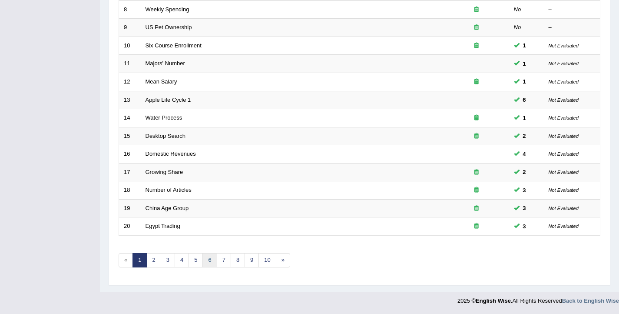
click at [209, 261] on link "6" at bounding box center [209, 260] width 14 height 14
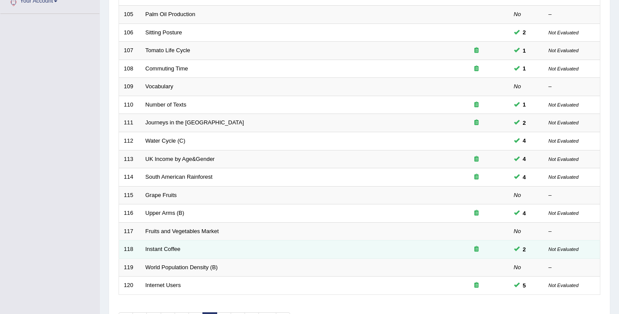
scroll to position [262, 0]
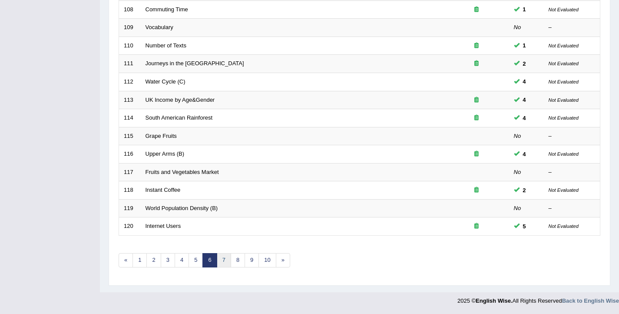
click at [221, 262] on link "7" at bounding box center [224, 260] width 14 height 14
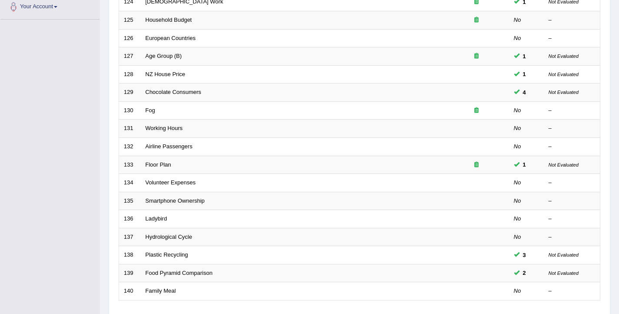
scroll to position [262, 0]
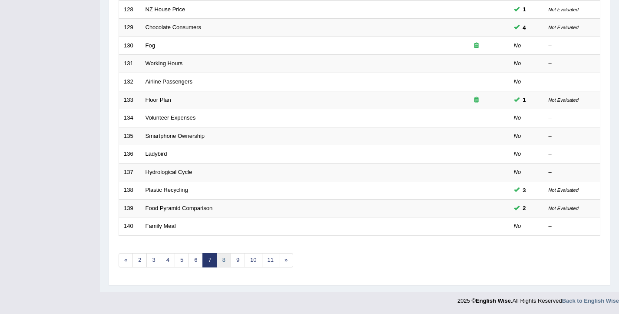
click at [222, 261] on link "8" at bounding box center [224, 260] width 14 height 14
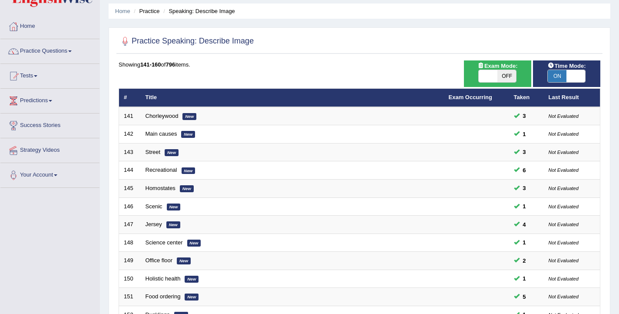
scroll to position [262, 0]
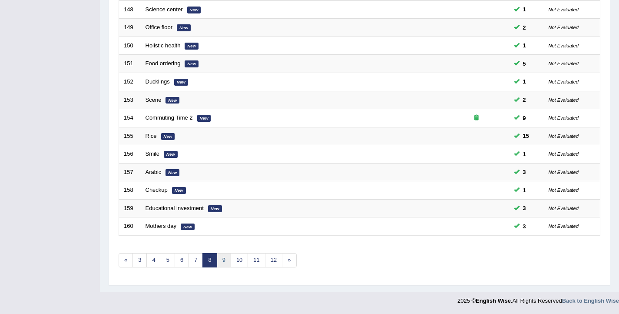
click at [220, 265] on link "9" at bounding box center [224, 260] width 14 height 14
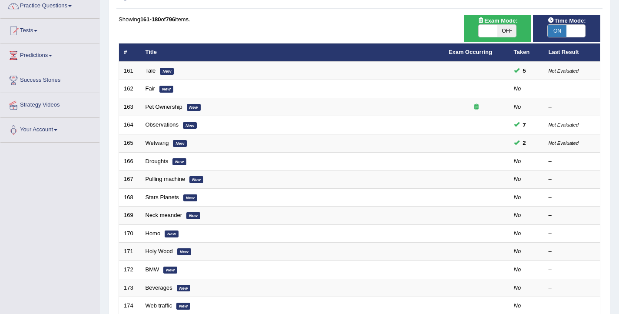
scroll to position [66, 0]
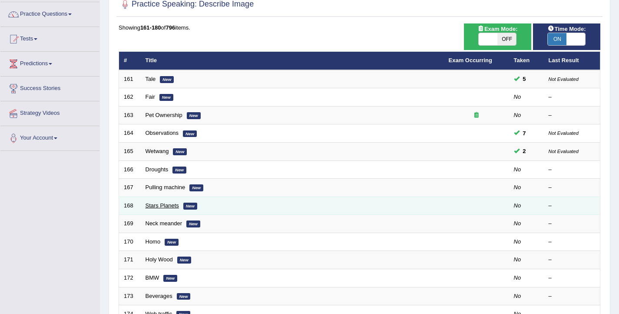
click at [153, 208] on link "Stars Planets" at bounding box center [162, 205] width 33 height 7
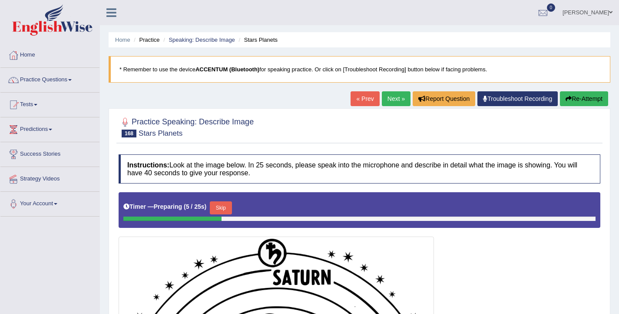
click at [383, 98] on link "Next »" at bounding box center [396, 98] width 29 height 15
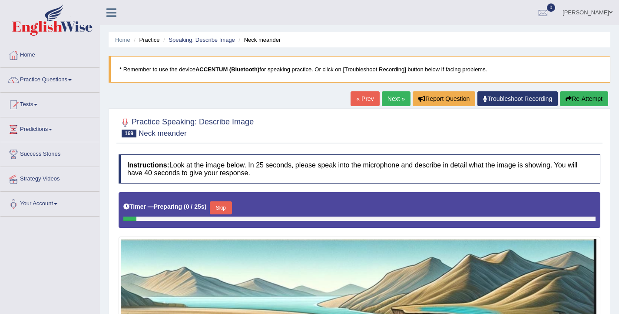
click at [384, 97] on link "Next »" at bounding box center [396, 98] width 29 height 15
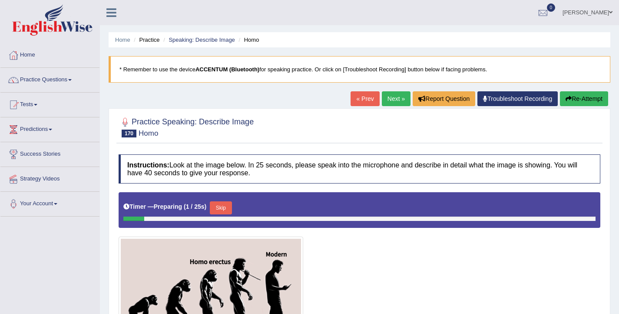
click at [384, 97] on link "Next »" at bounding box center [396, 98] width 29 height 15
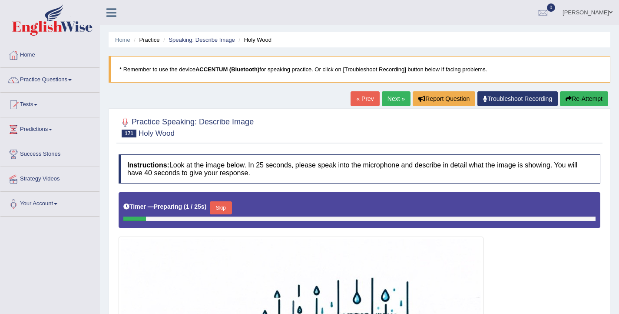
click at [384, 97] on link "Next »" at bounding box center [396, 98] width 29 height 15
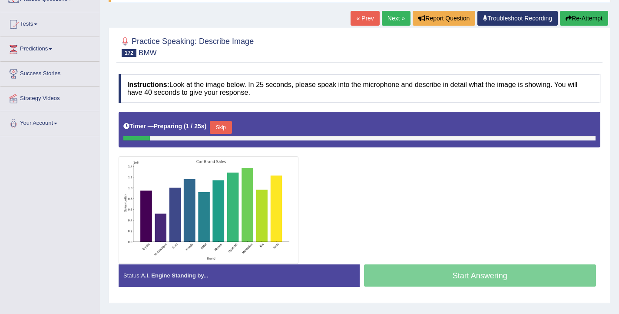
scroll to position [90, 0]
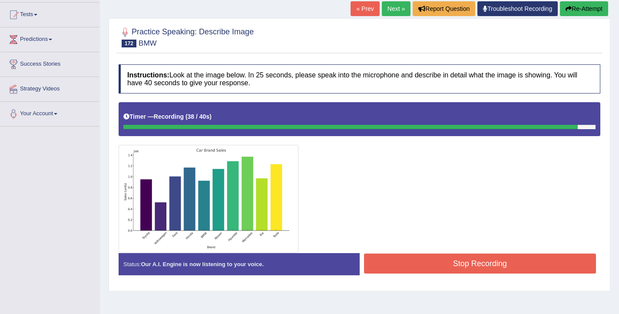
click at [398, 264] on button "Stop Recording" at bounding box center [480, 263] width 232 height 20
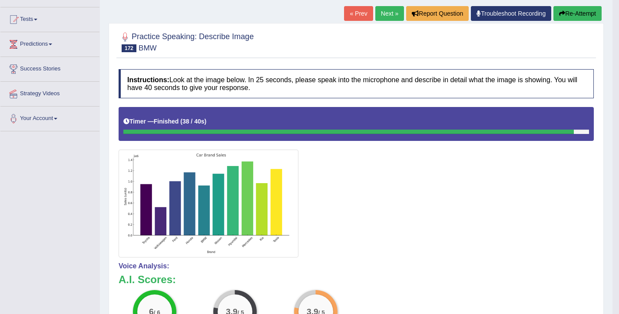
scroll to position [85, 0]
click at [566, 16] on button "Re-Attempt" at bounding box center [578, 14] width 48 height 15
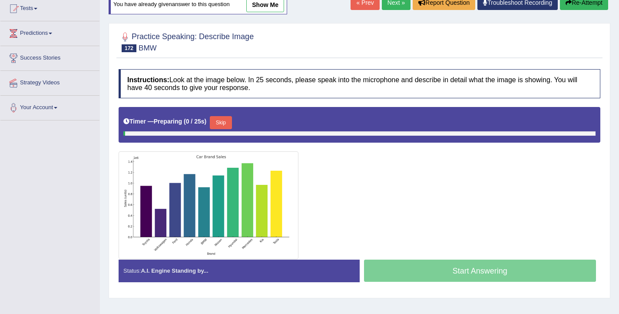
scroll to position [85, 0]
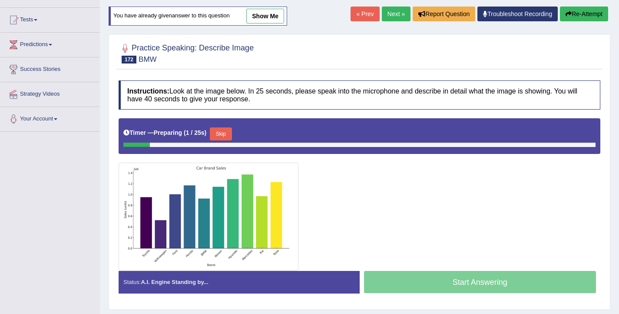
click at [226, 138] on button "Skip" at bounding box center [221, 133] width 22 height 13
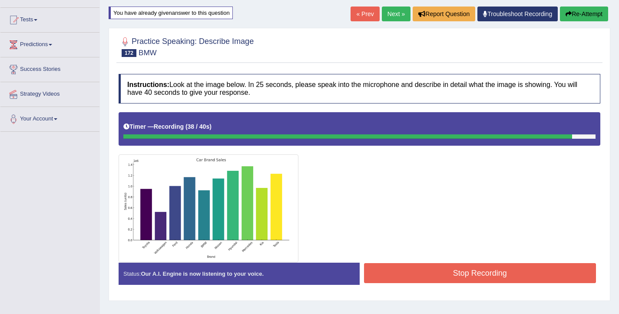
click at [443, 270] on button "Stop Recording" at bounding box center [480, 273] width 232 height 20
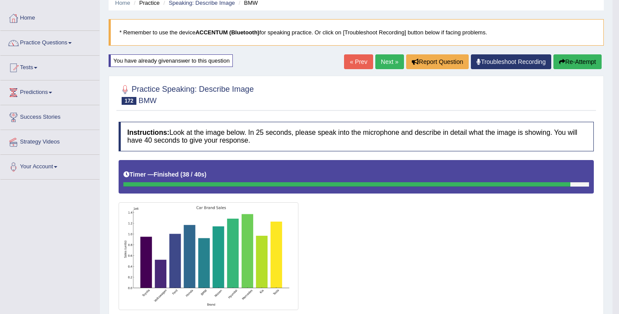
scroll to position [31, 0]
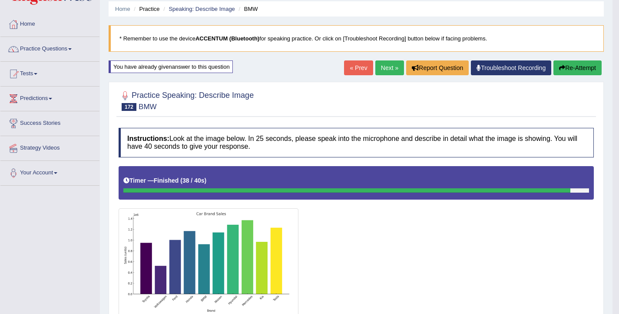
click at [380, 70] on link "Next »" at bounding box center [389, 67] width 29 height 15
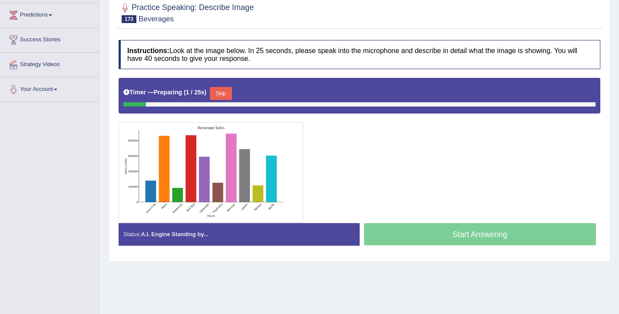
scroll to position [143, 0]
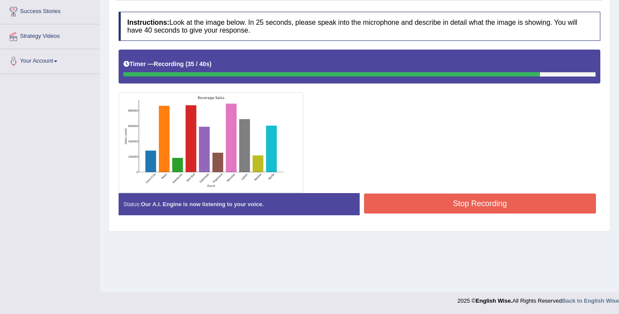
click at [418, 208] on button "Stop Recording" at bounding box center [480, 203] width 232 height 20
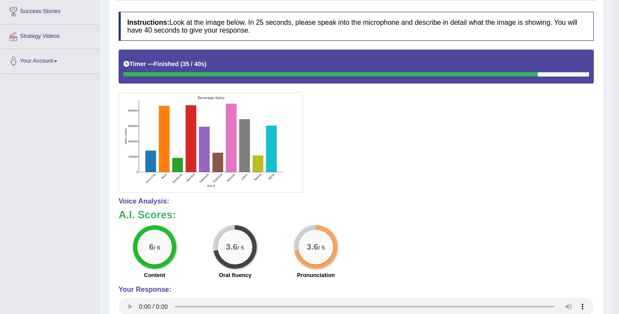
scroll to position [0, 0]
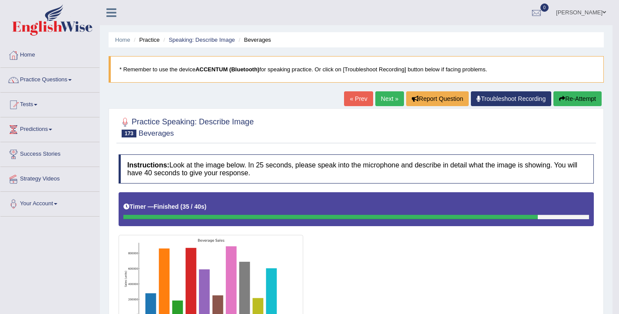
click at [577, 99] on button "Re-Attempt" at bounding box center [578, 98] width 48 height 15
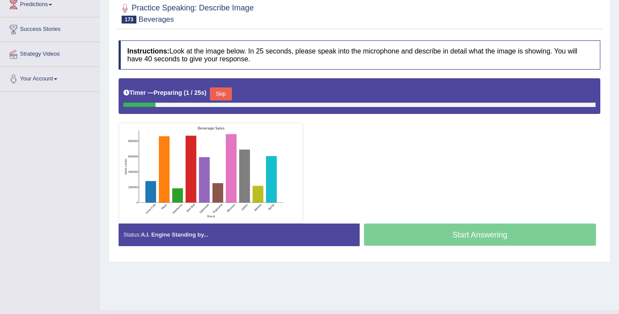
scroll to position [143, 0]
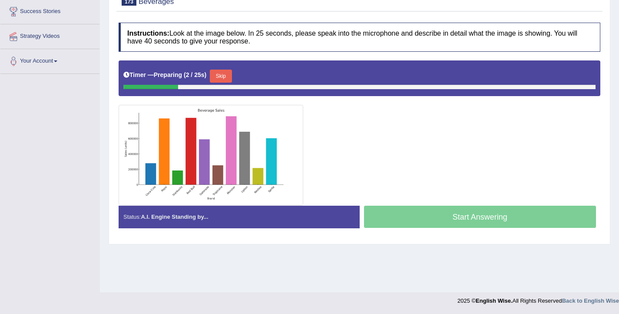
click at [221, 78] on button "Skip" at bounding box center [221, 76] width 22 height 13
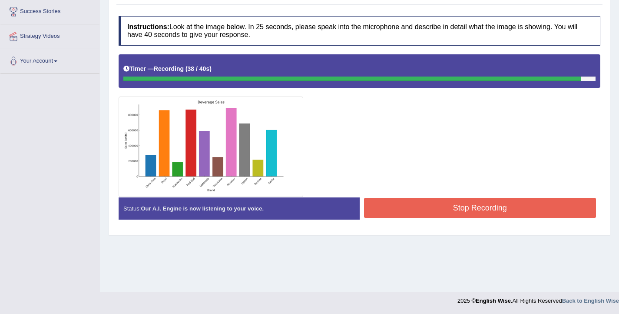
click at [401, 215] on button "Stop Recording" at bounding box center [480, 208] width 232 height 20
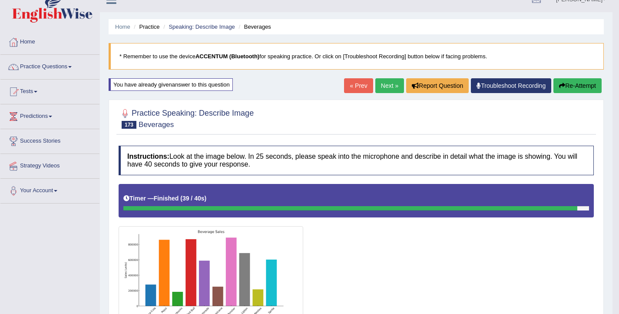
scroll to position [0, 0]
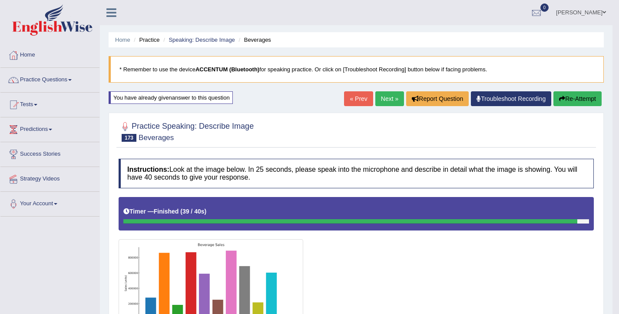
click at [376, 104] on link "Next »" at bounding box center [389, 98] width 29 height 15
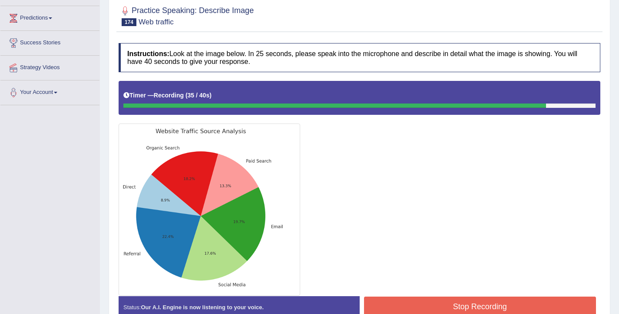
scroll to position [141, 0]
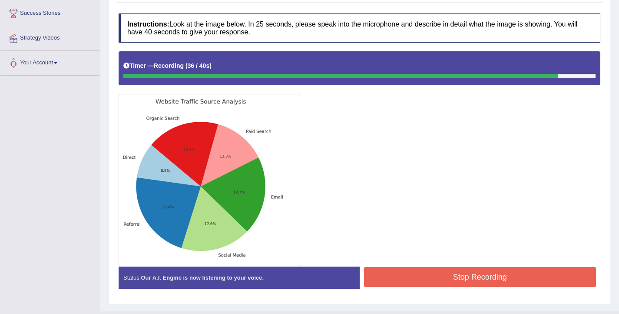
click at [399, 272] on button "Stop Recording" at bounding box center [480, 277] width 232 height 20
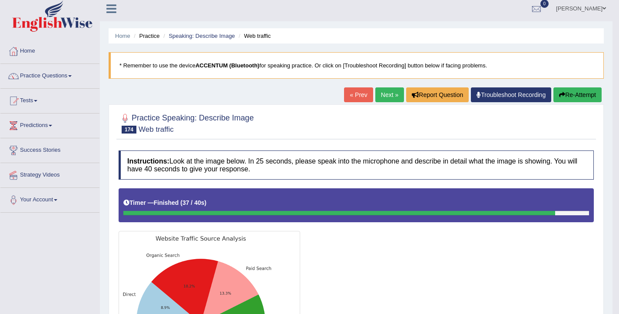
scroll to position [0, 0]
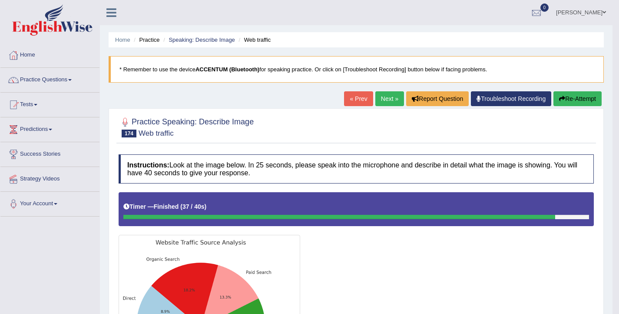
click at [378, 99] on link "Next »" at bounding box center [389, 98] width 29 height 15
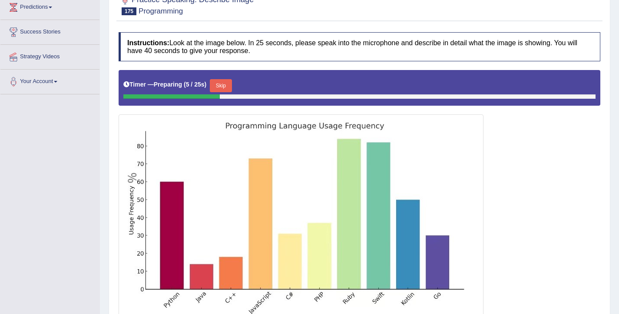
scroll to position [199, 0]
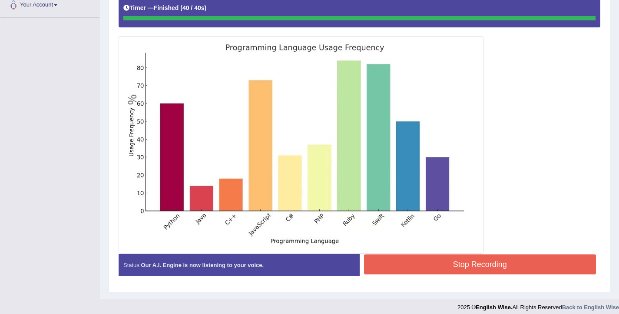
click at [496, 260] on button "Stop Recording" at bounding box center [480, 264] width 232 height 20
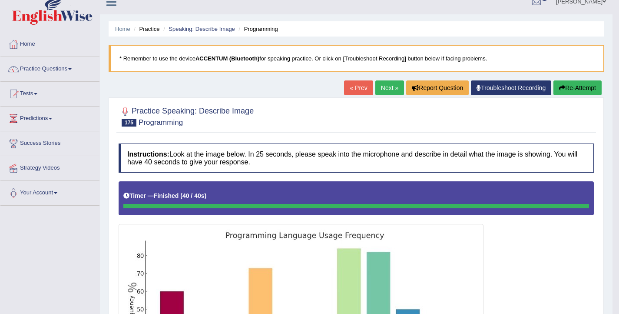
scroll to position [0, 0]
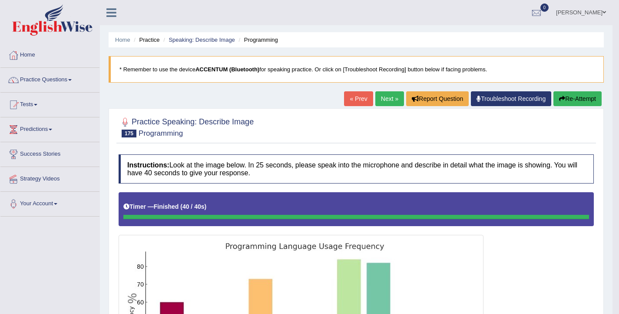
click at [587, 94] on button "Re-Attempt" at bounding box center [578, 98] width 48 height 15
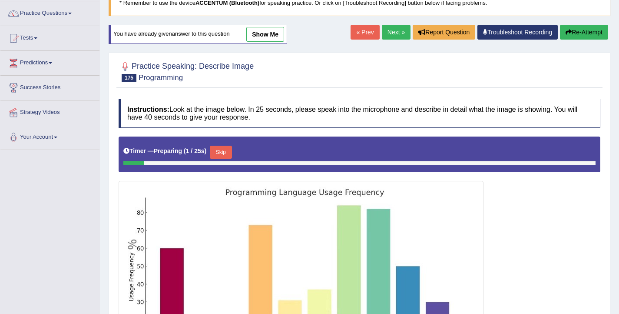
scroll to position [73, 0]
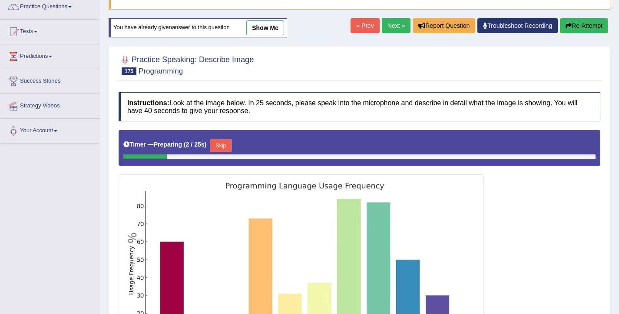
click at [222, 145] on button "Skip" at bounding box center [221, 145] width 22 height 13
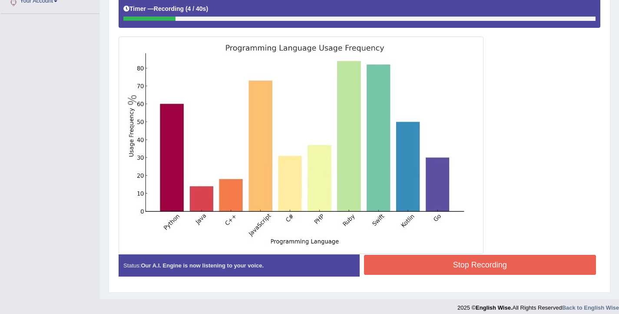
scroll to position [209, 0]
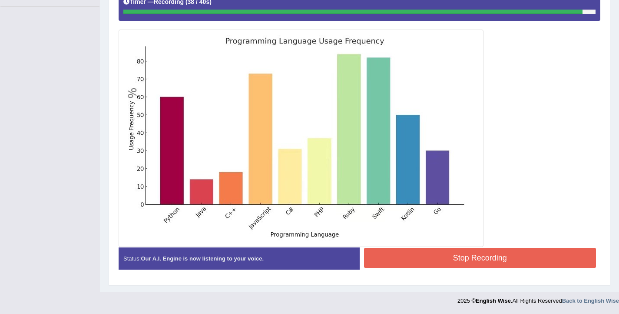
click at [457, 256] on button "Stop Recording" at bounding box center [480, 258] width 232 height 20
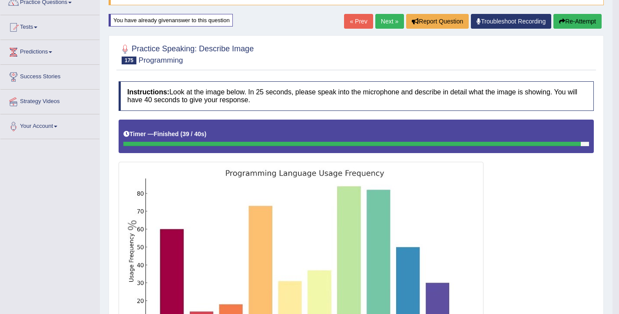
scroll to position [40, 0]
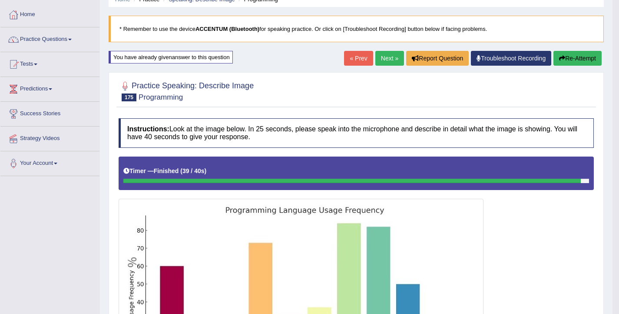
click at [580, 61] on button "Re-Attempt" at bounding box center [578, 58] width 48 height 15
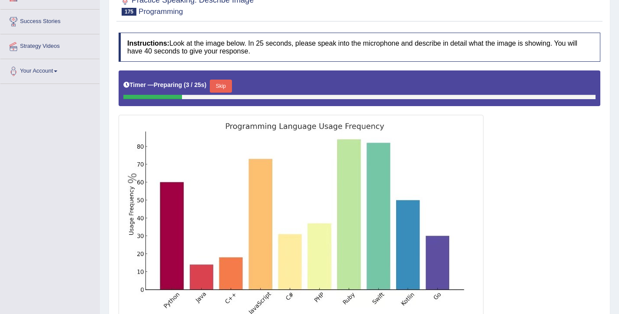
scroll to position [133, 0]
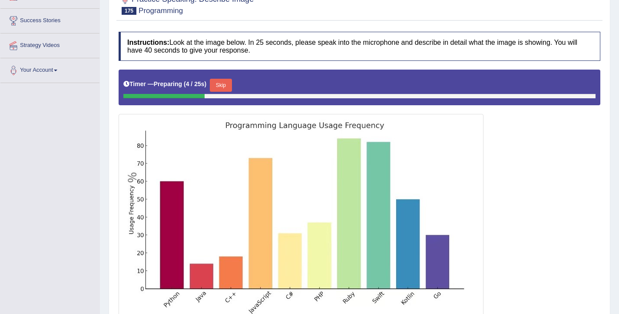
click at [230, 86] on button "Skip" at bounding box center [221, 85] width 22 height 13
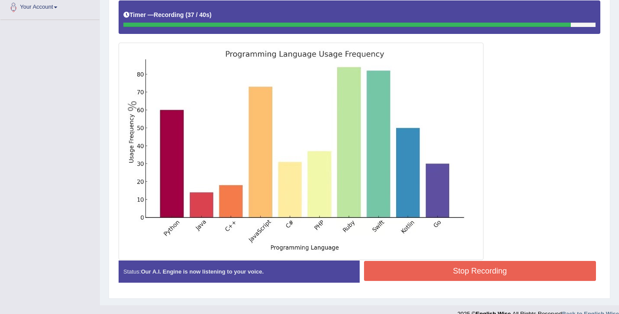
scroll to position [209, 0]
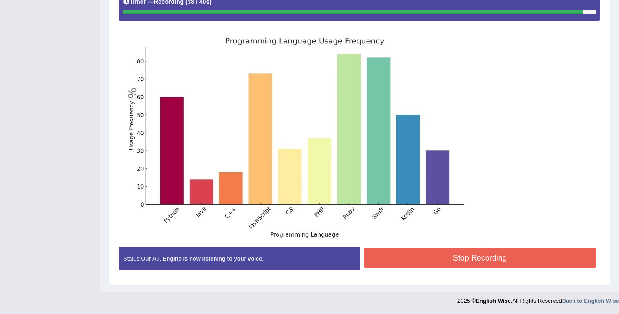
click at [478, 264] on button "Stop Recording" at bounding box center [480, 258] width 232 height 20
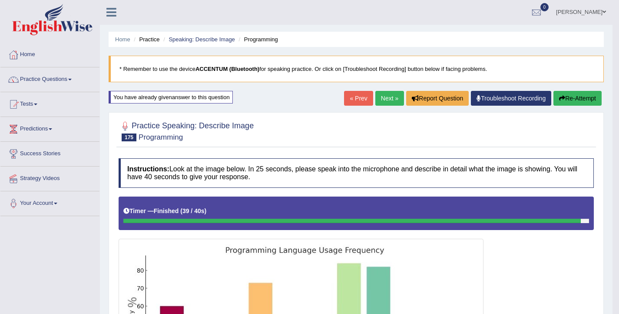
scroll to position [0, 0]
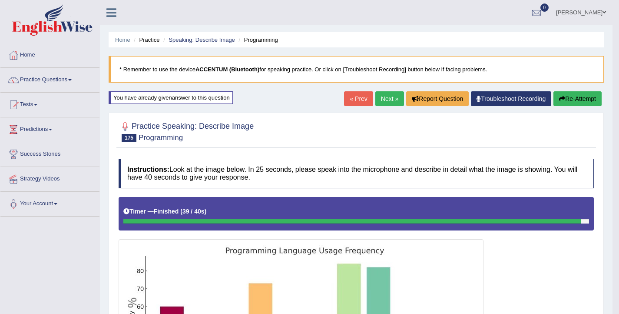
click at [384, 102] on link "Next »" at bounding box center [389, 98] width 29 height 15
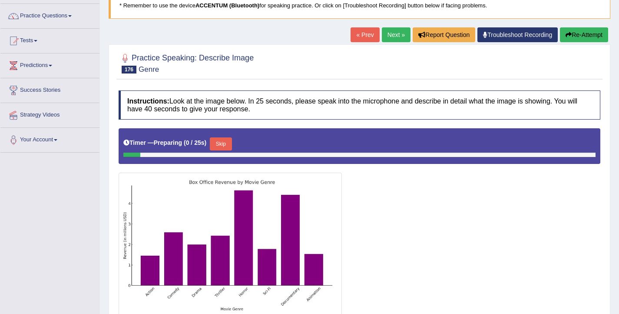
scroll to position [143, 0]
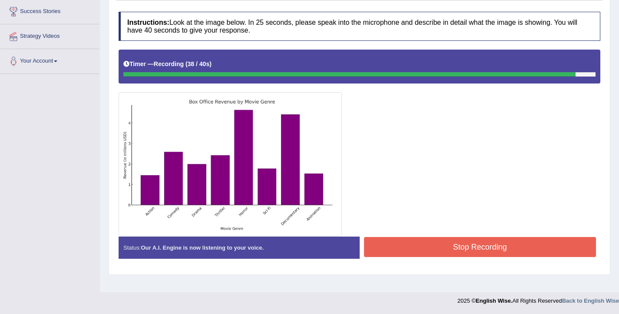
click at [430, 250] on button "Stop Recording" at bounding box center [480, 247] width 232 height 20
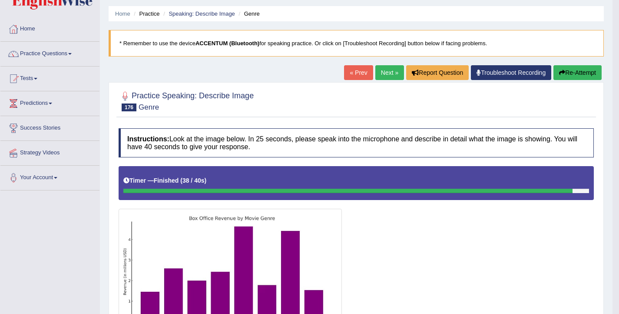
scroll to position [0, 0]
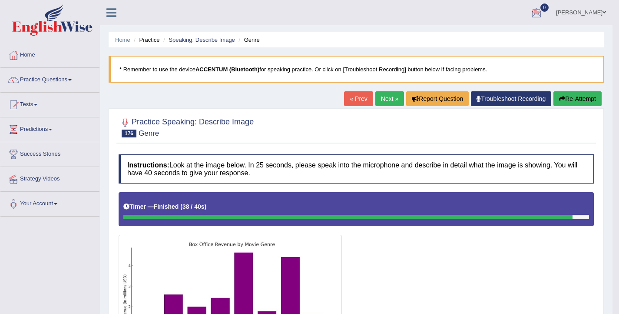
click at [560, 102] on icon "button" at bounding box center [562, 99] width 6 height 6
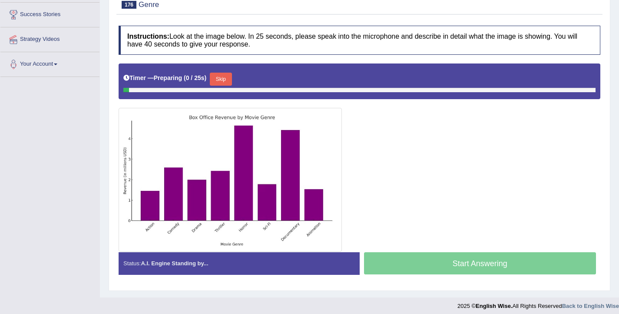
scroll to position [145, 0]
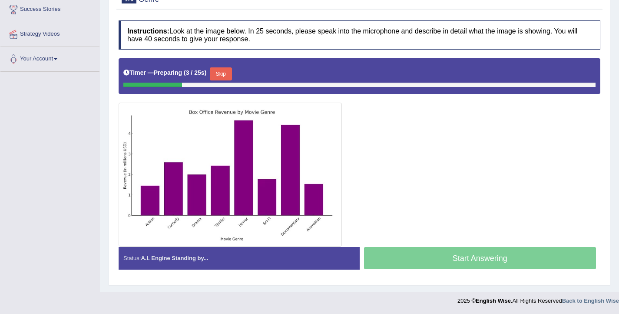
click at [229, 72] on button "Skip" at bounding box center [221, 73] width 22 height 13
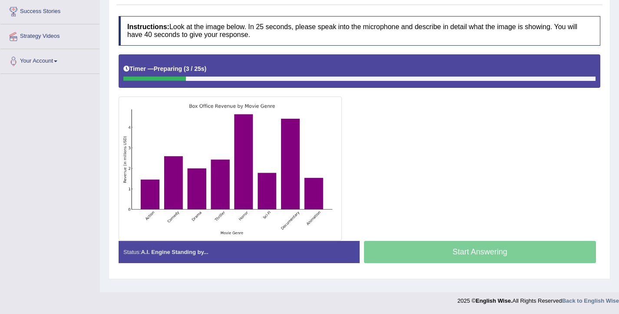
scroll to position [143, 0]
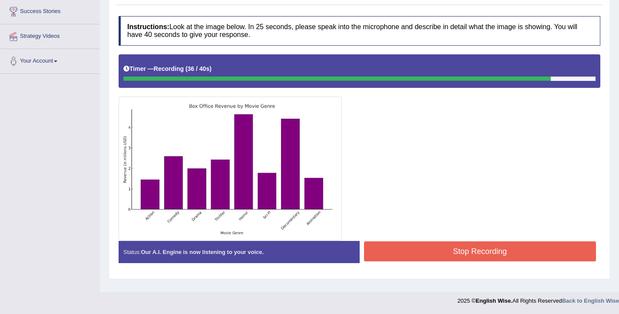
click at [465, 249] on button "Stop Recording" at bounding box center [480, 251] width 232 height 20
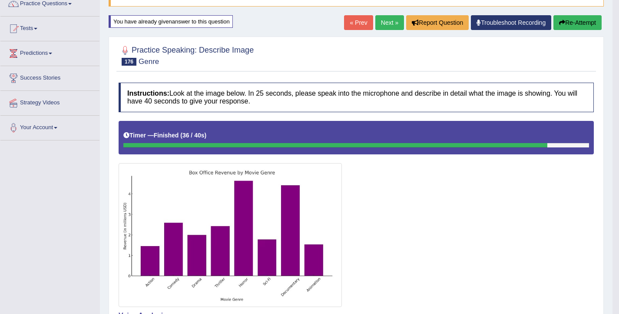
scroll to position [45, 0]
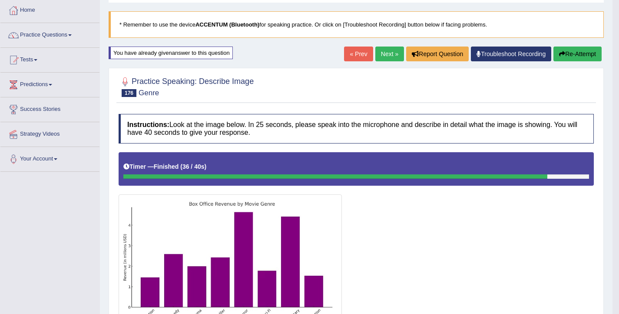
click at [561, 48] on button "Re-Attempt" at bounding box center [578, 53] width 48 height 15
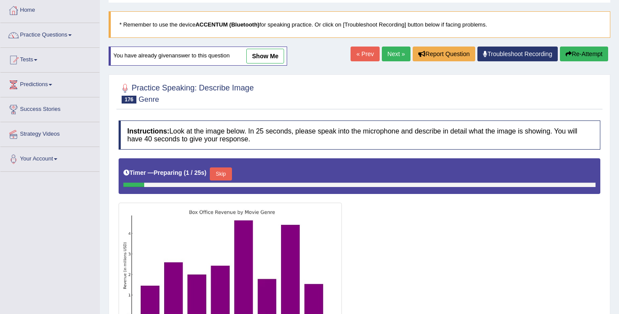
click at [222, 175] on button "Skip" at bounding box center [221, 173] width 22 height 13
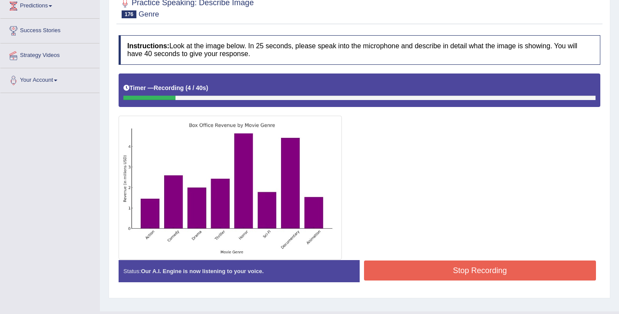
scroll to position [143, 0]
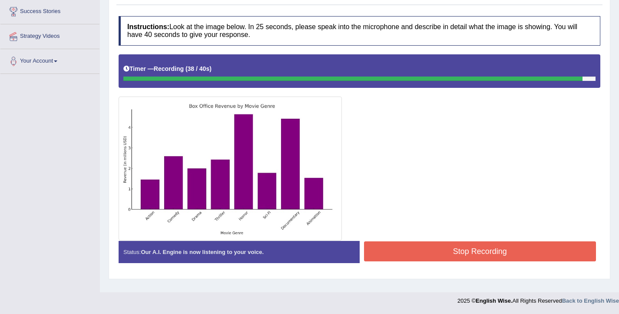
click at [443, 249] on button "Stop Recording" at bounding box center [480, 251] width 232 height 20
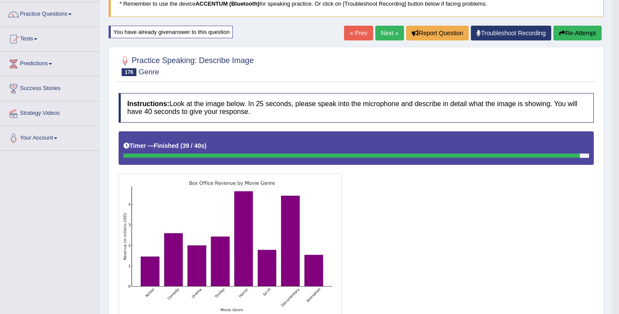
scroll to position [0, 0]
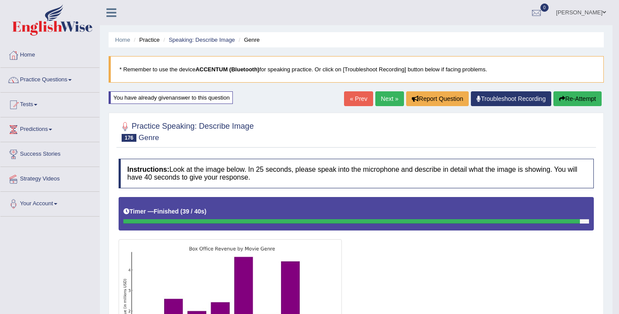
click at [567, 101] on button "Re-Attempt" at bounding box center [578, 98] width 48 height 15
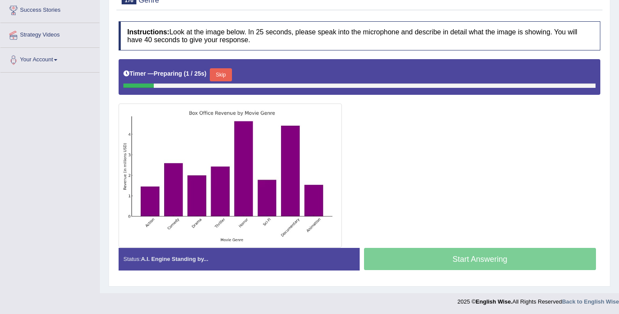
scroll to position [145, 0]
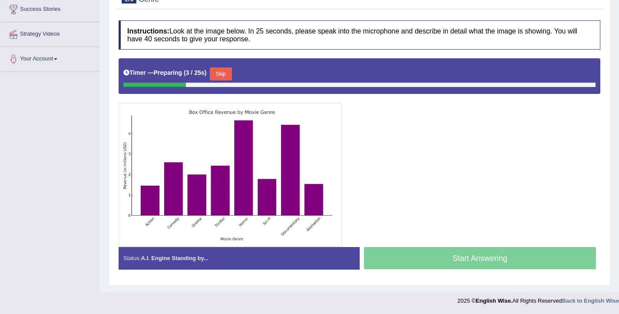
click at [218, 72] on button "Skip" at bounding box center [221, 73] width 22 height 13
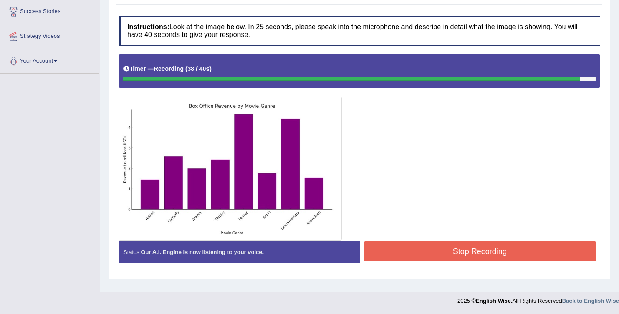
click at [451, 249] on button "Stop Recording" at bounding box center [480, 251] width 232 height 20
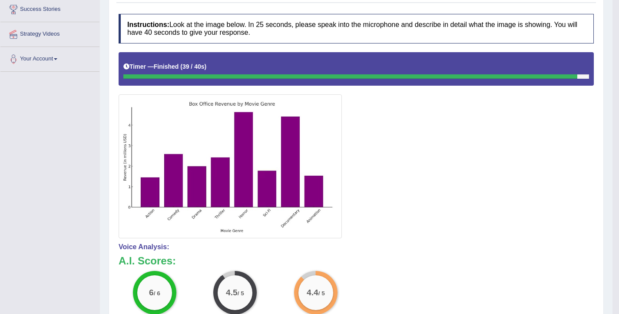
scroll to position [0, 0]
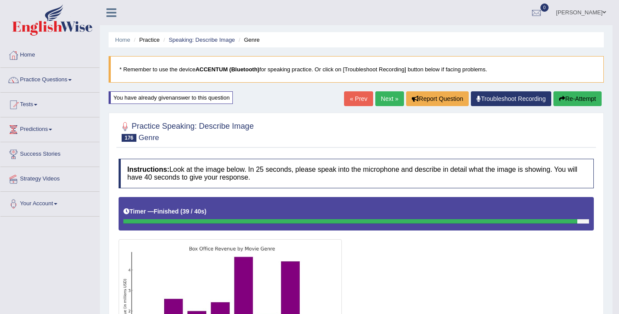
click at [375, 95] on link "Next »" at bounding box center [389, 98] width 29 height 15
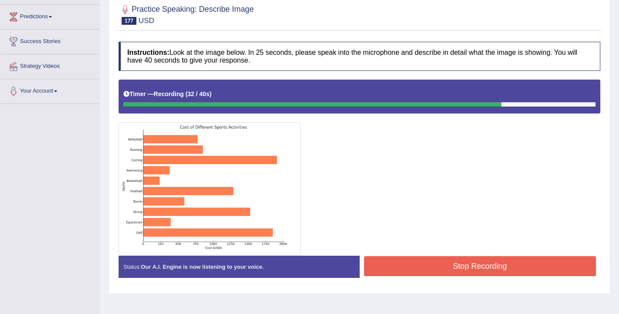
scroll to position [113, 0]
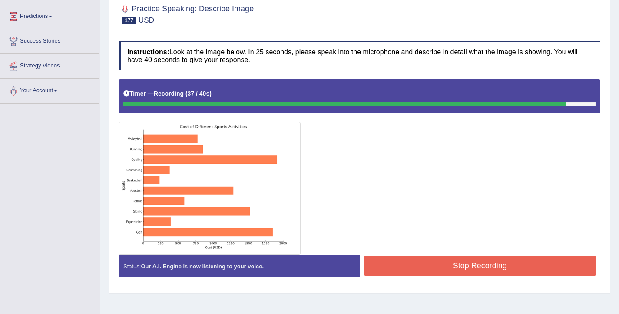
click at [443, 269] on button "Stop Recording" at bounding box center [480, 265] width 232 height 20
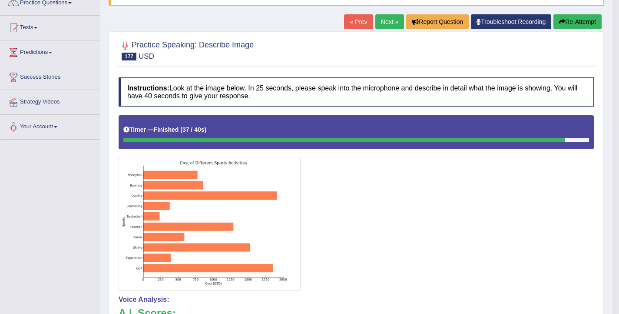
scroll to position [0, 0]
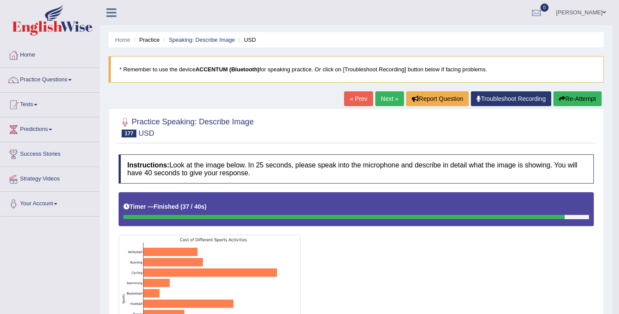
click at [572, 101] on button "Re-Attempt" at bounding box center [578, 98] width 48 height 15
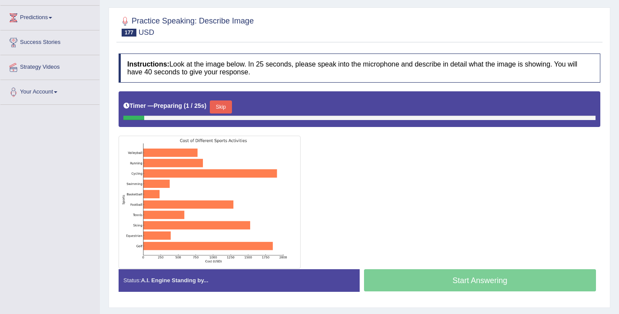
scroll to position [143, 0]
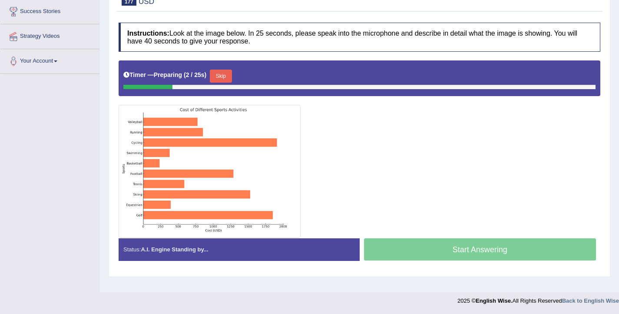
click at [217, 76] on button "Skip" at bounding box center [221, 76] width 22 height 13
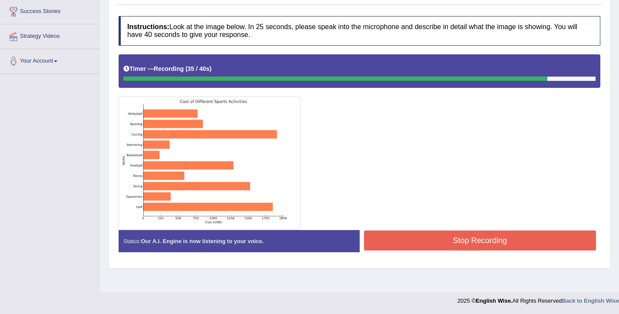
click at [449, 239] on button "Stop Recording" at bounding box center [480, 240] width 232 height 20
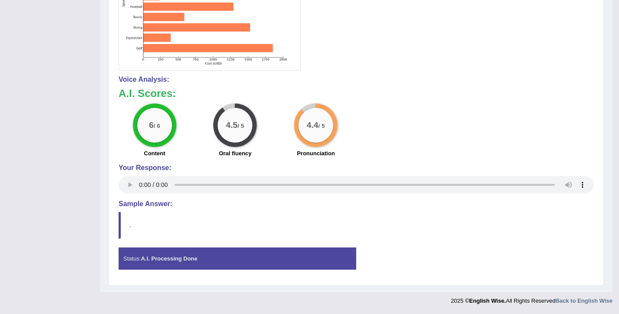
scroll to position [0, 0]
